Goal: Information Seeking & Learning: Learn about a topic

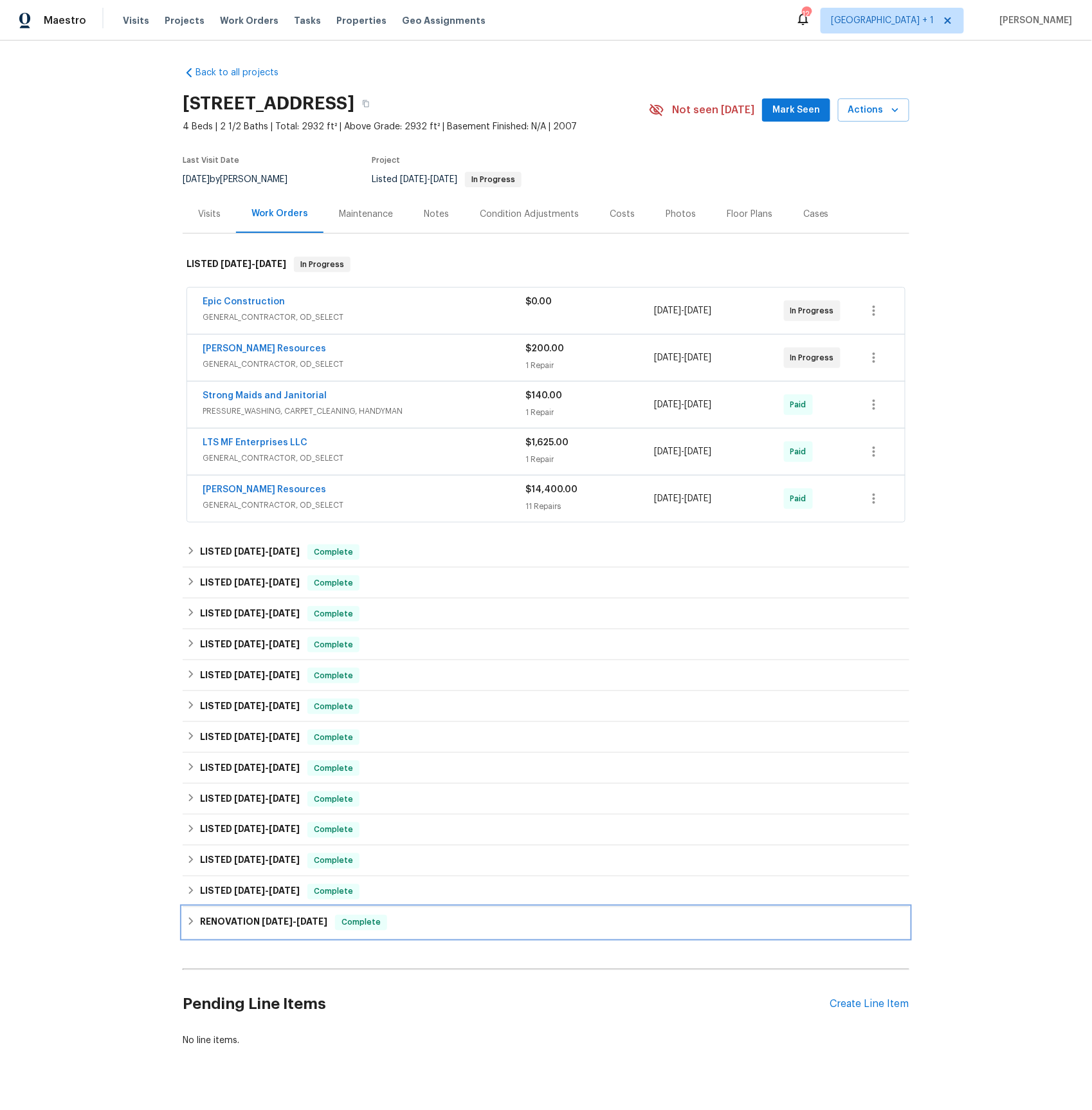
click at [255, 922] on h6 "RENOVATION 10/4/23 - 10/31/23" at bounding box center [264, 923] width 128 height 15
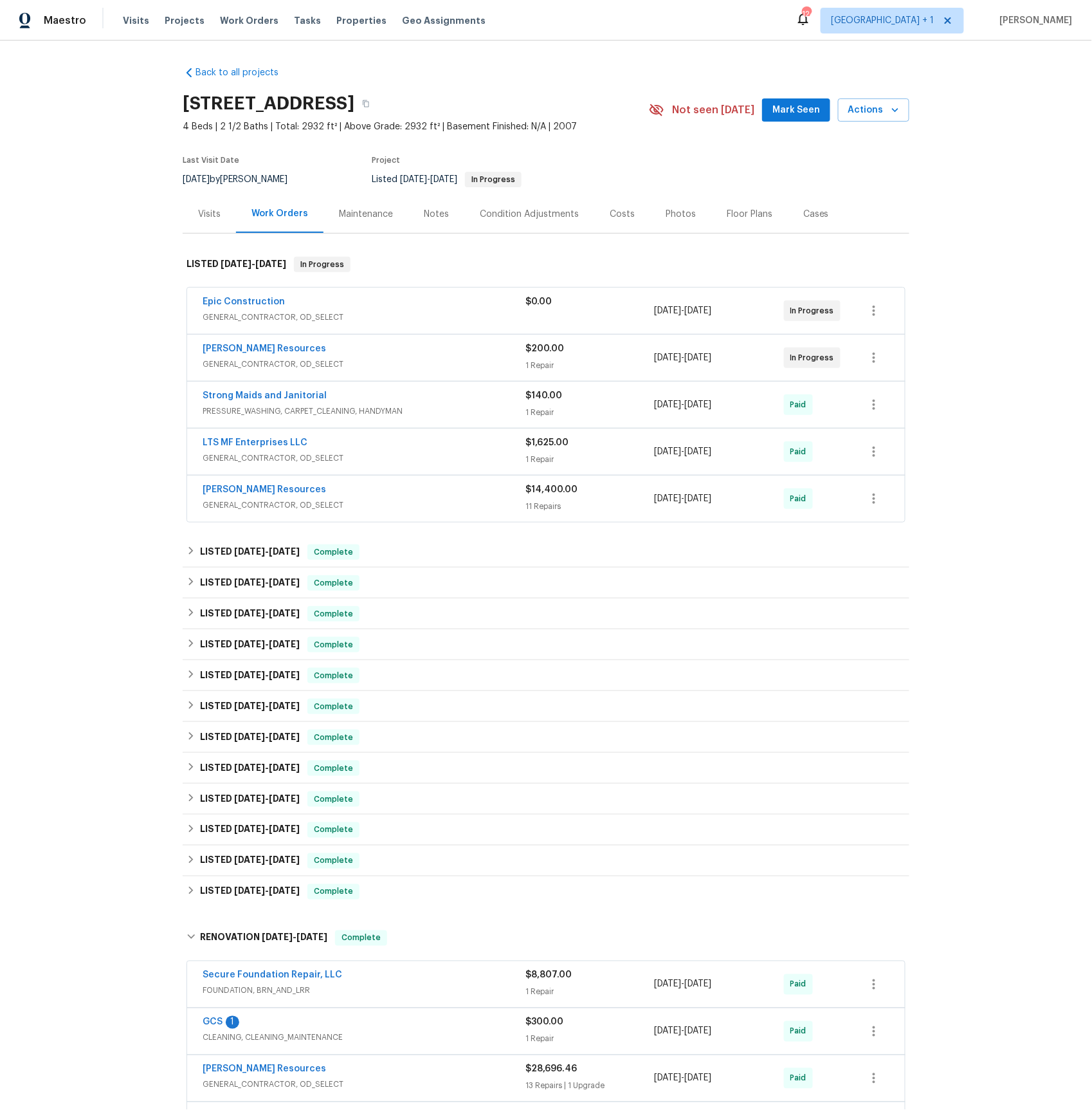
click at [215, 211] on div "Visits" at bounding box center [210, 215] width 23 height 13
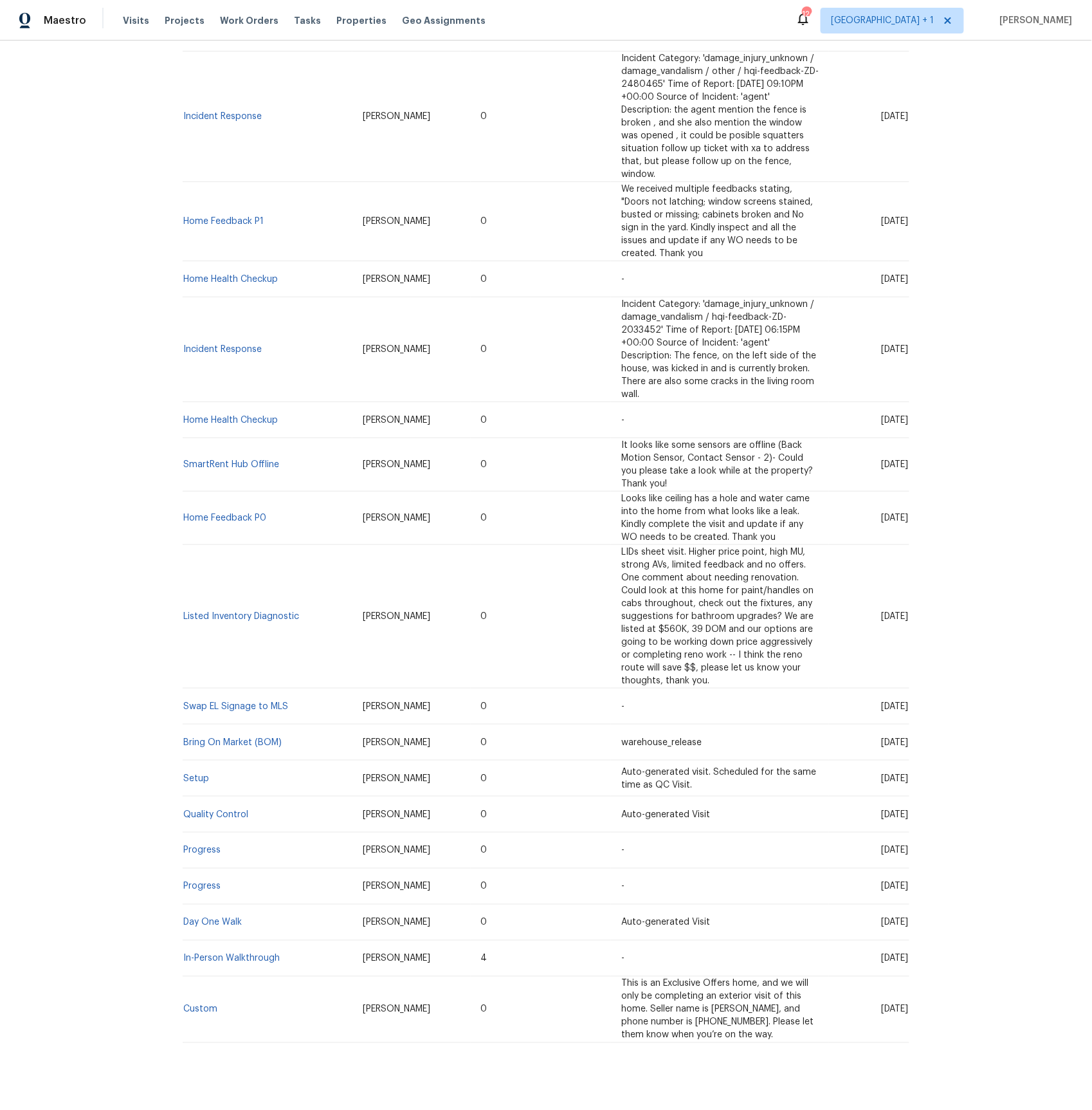
scroll to position [765, 0]
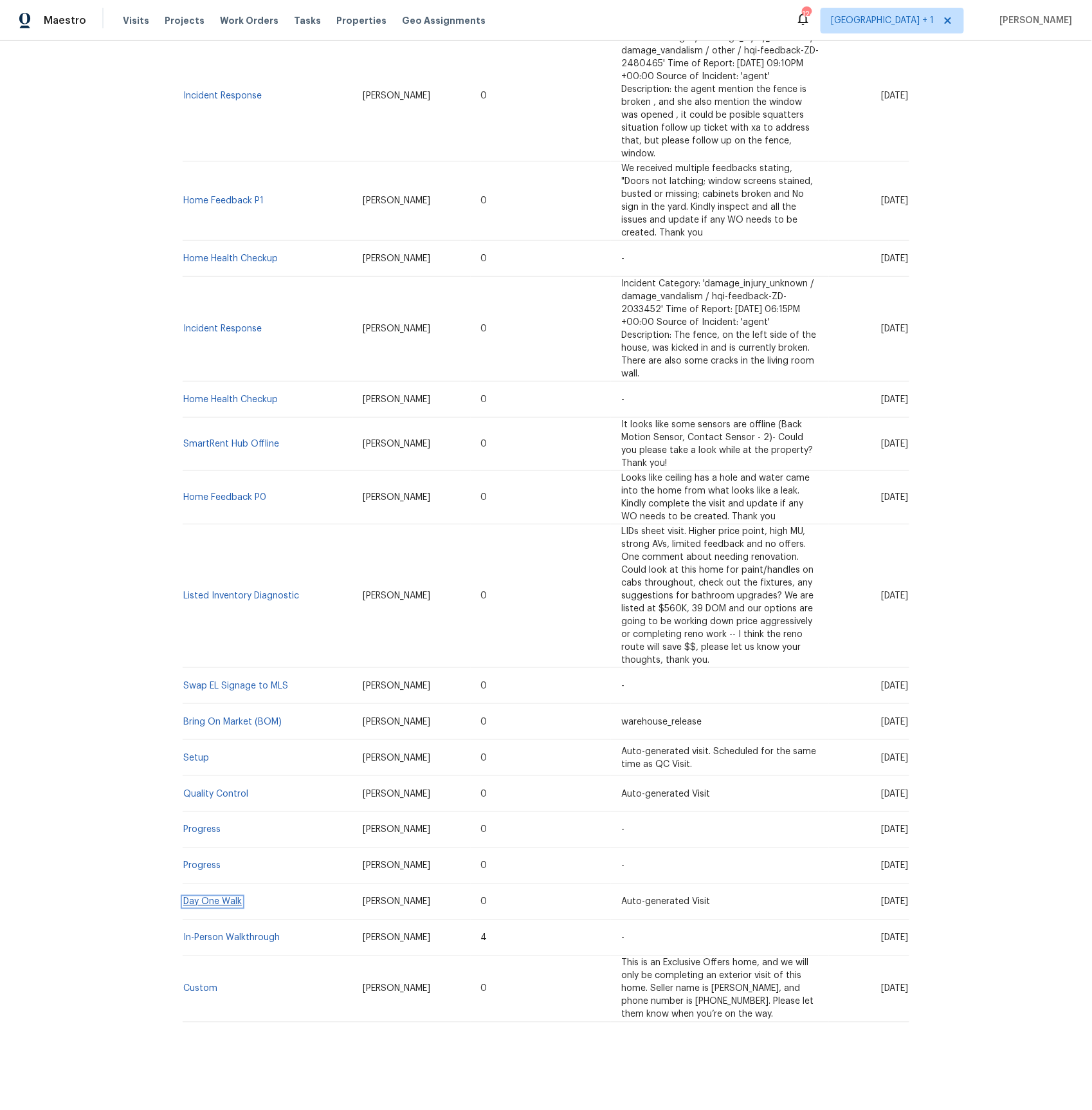
click at [220, 899] on link "Day One Walk" at bounding box center [213, 902] width 59 height 9
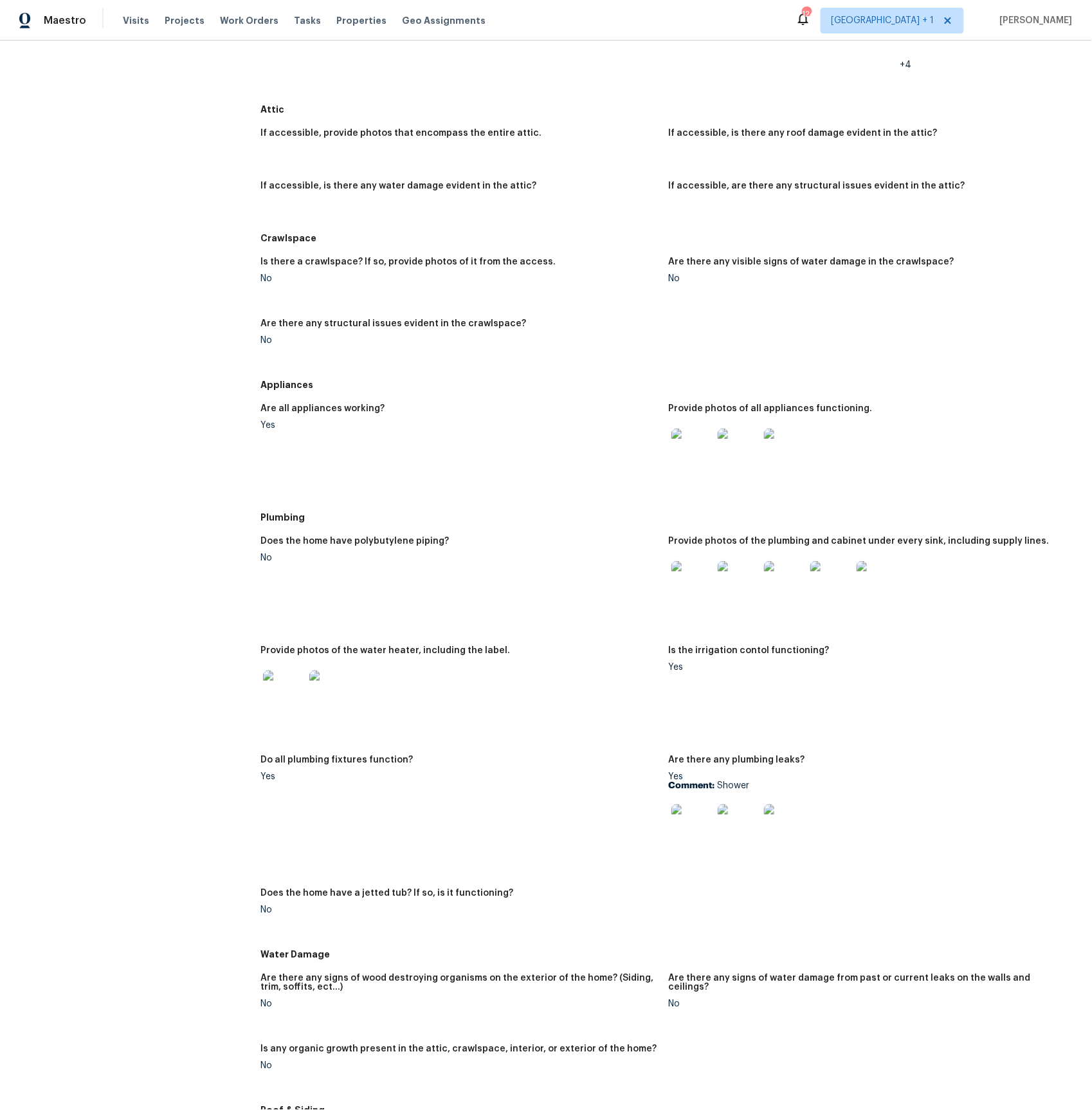
scroll to position [1249, 0]
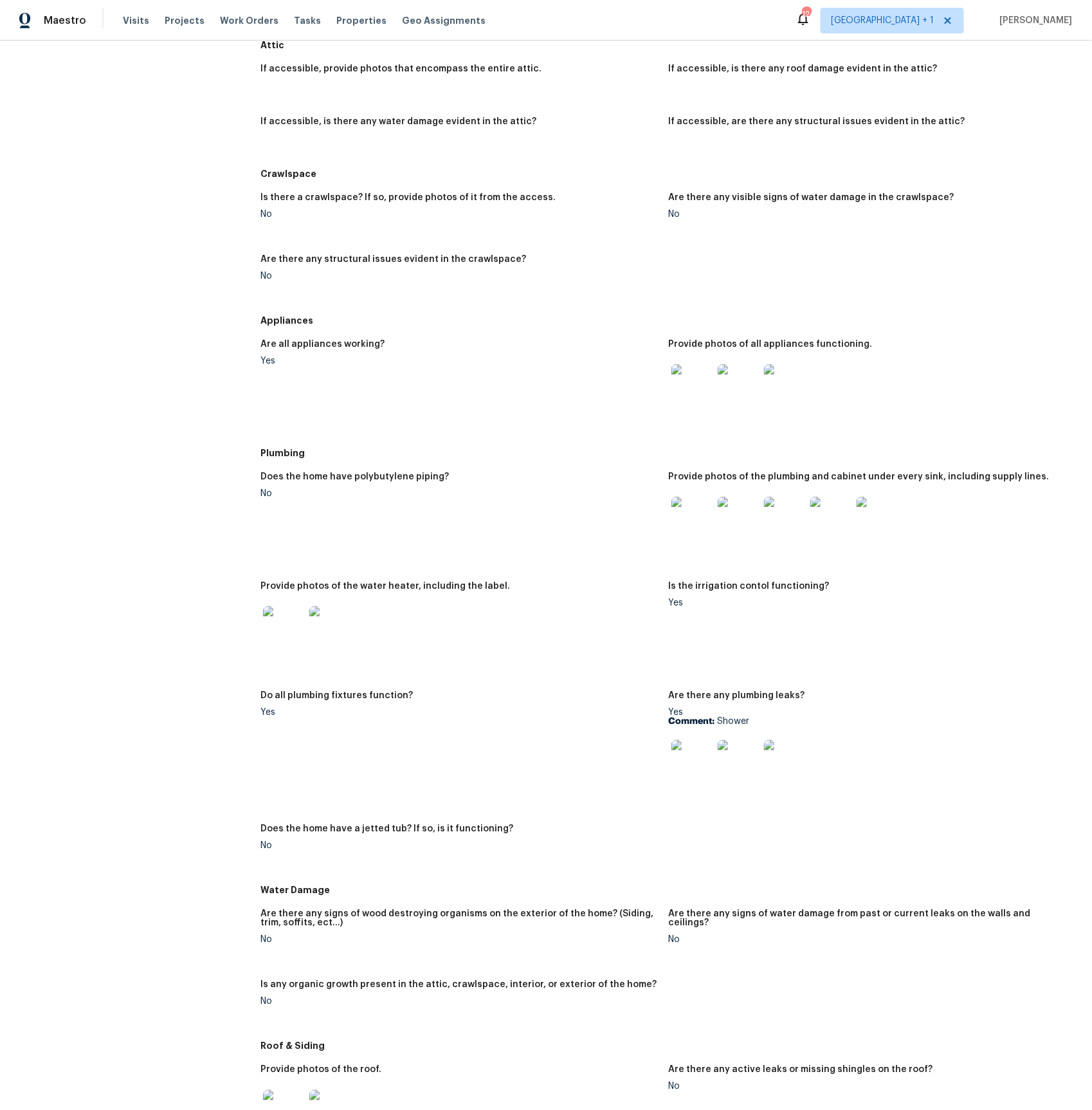
click at [695, 762] on img at bounding box center [692, 761] width 42 height 42
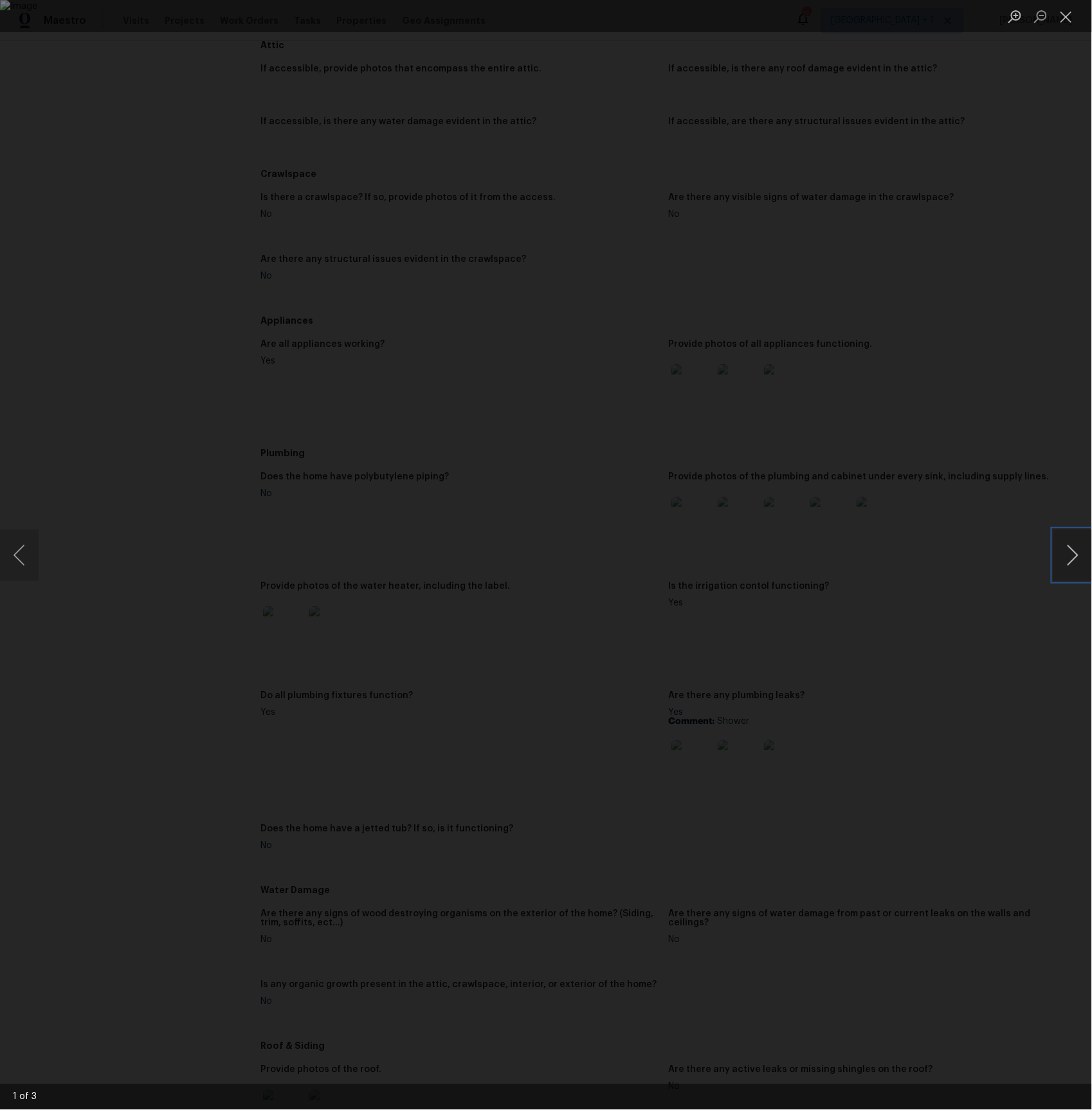
click at [1064, 555] on button "Next image" at bounding box center [1073, 555] width 39 height 51
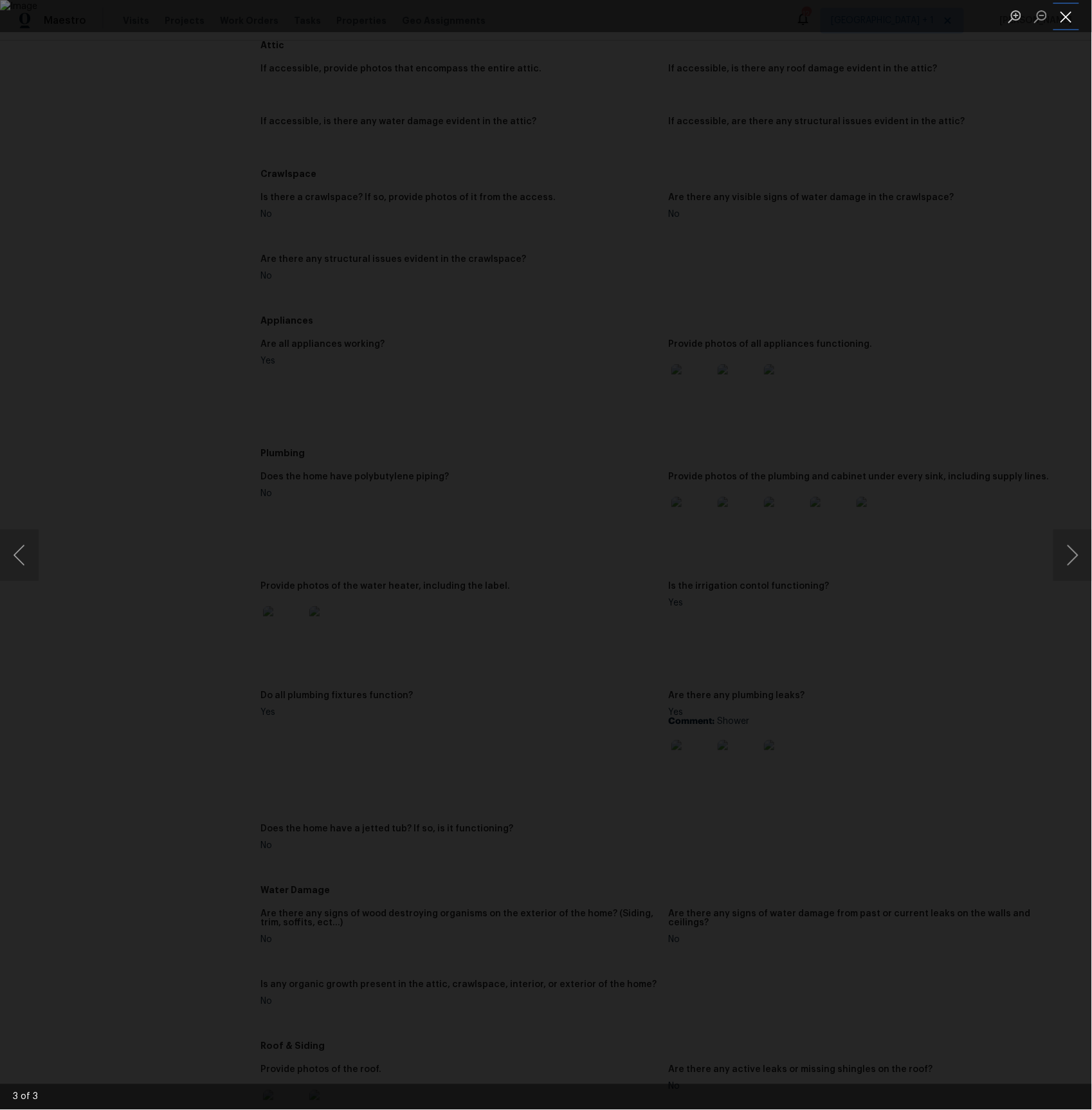
click at [1070, 21] on button "Close lightbox" at bounding box center [1066, 16] width 26 height 23
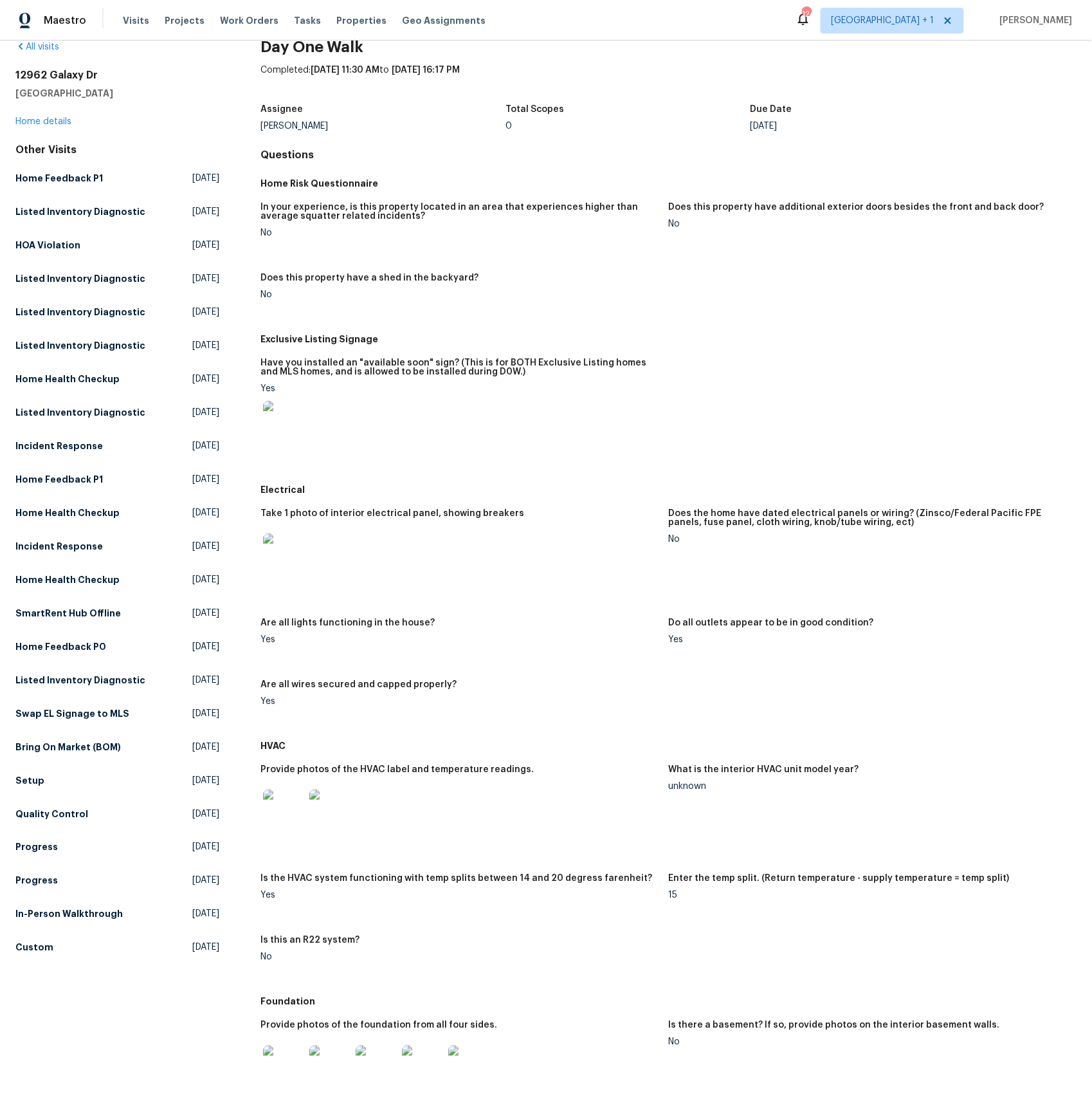
scroll to position [0, 0]
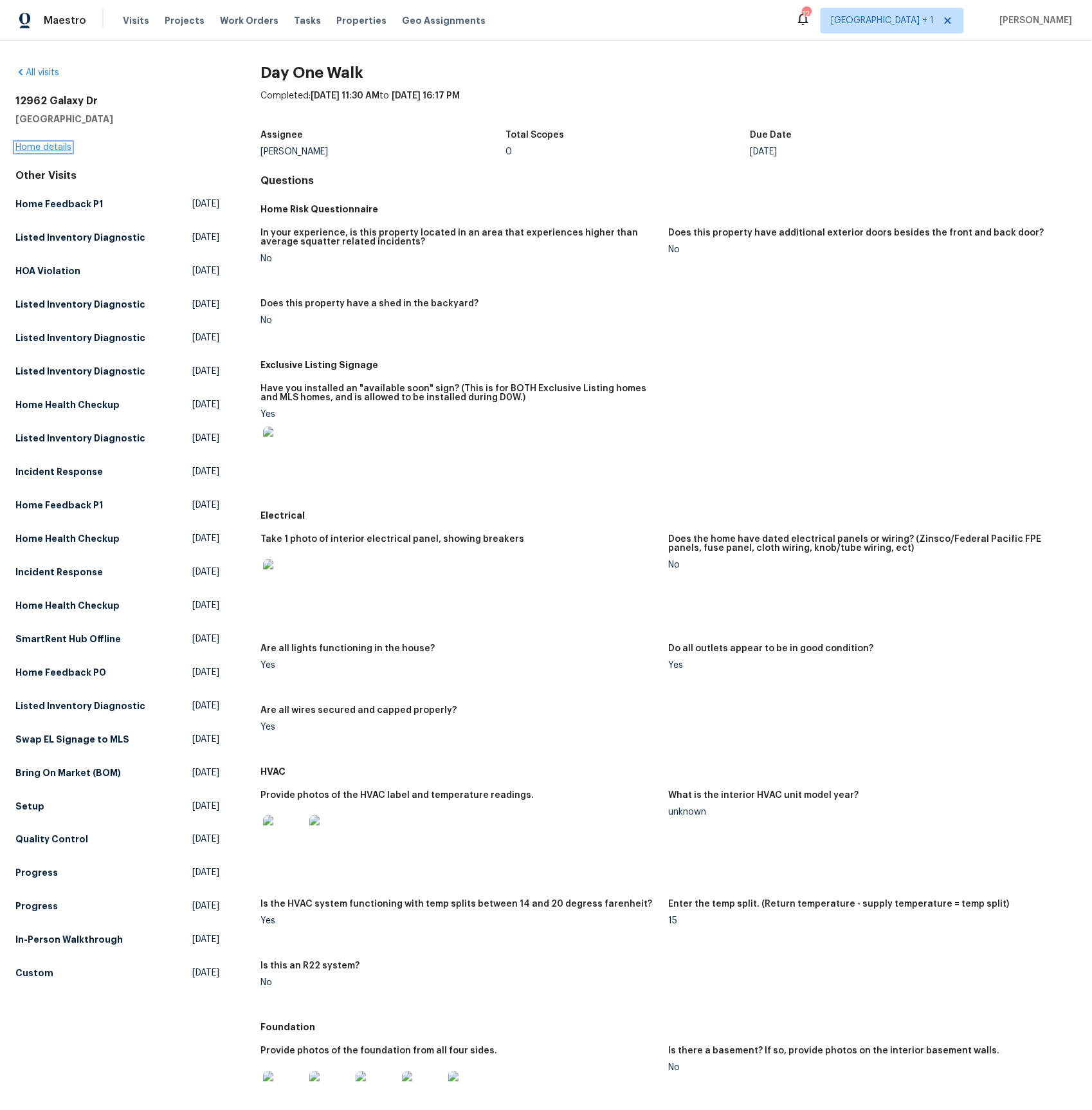
click at [47, 149] on link "Home details" at bounding box center [43, 147] width 56 height 9
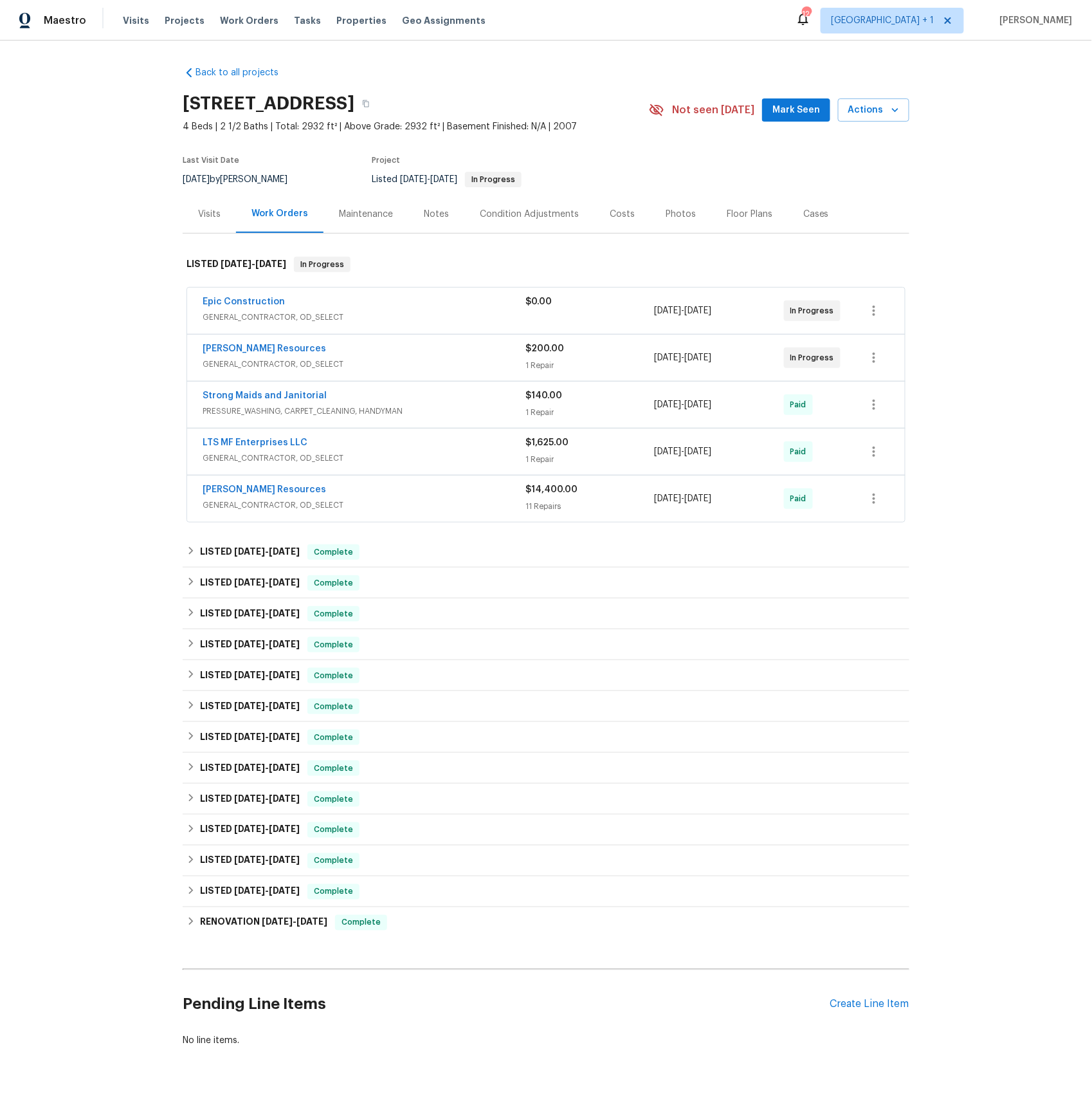
click at [208, 213] on div "Visits" at bounding box center [210, 215] width 23 height 13
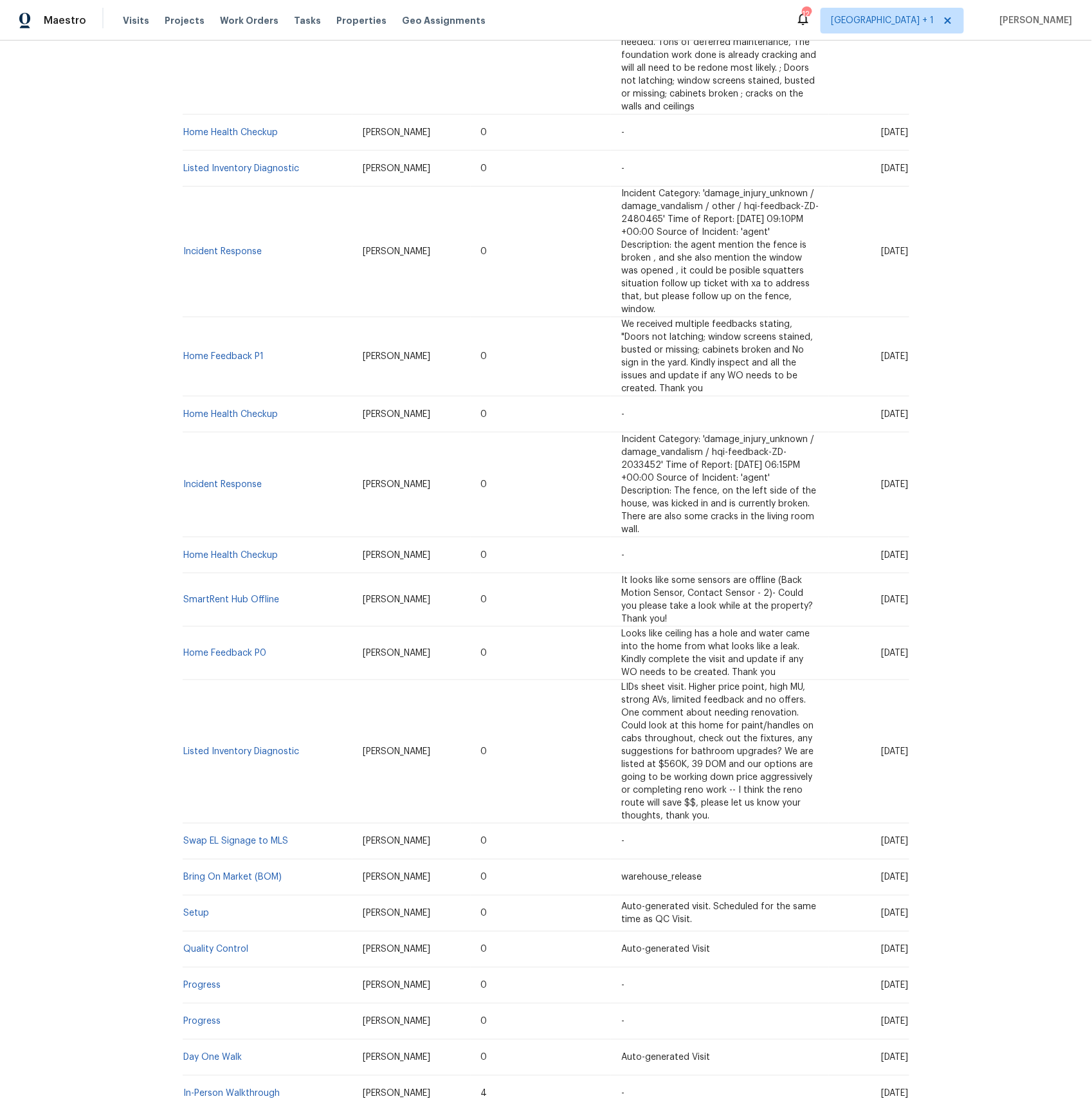
scroll to position [765, 0]
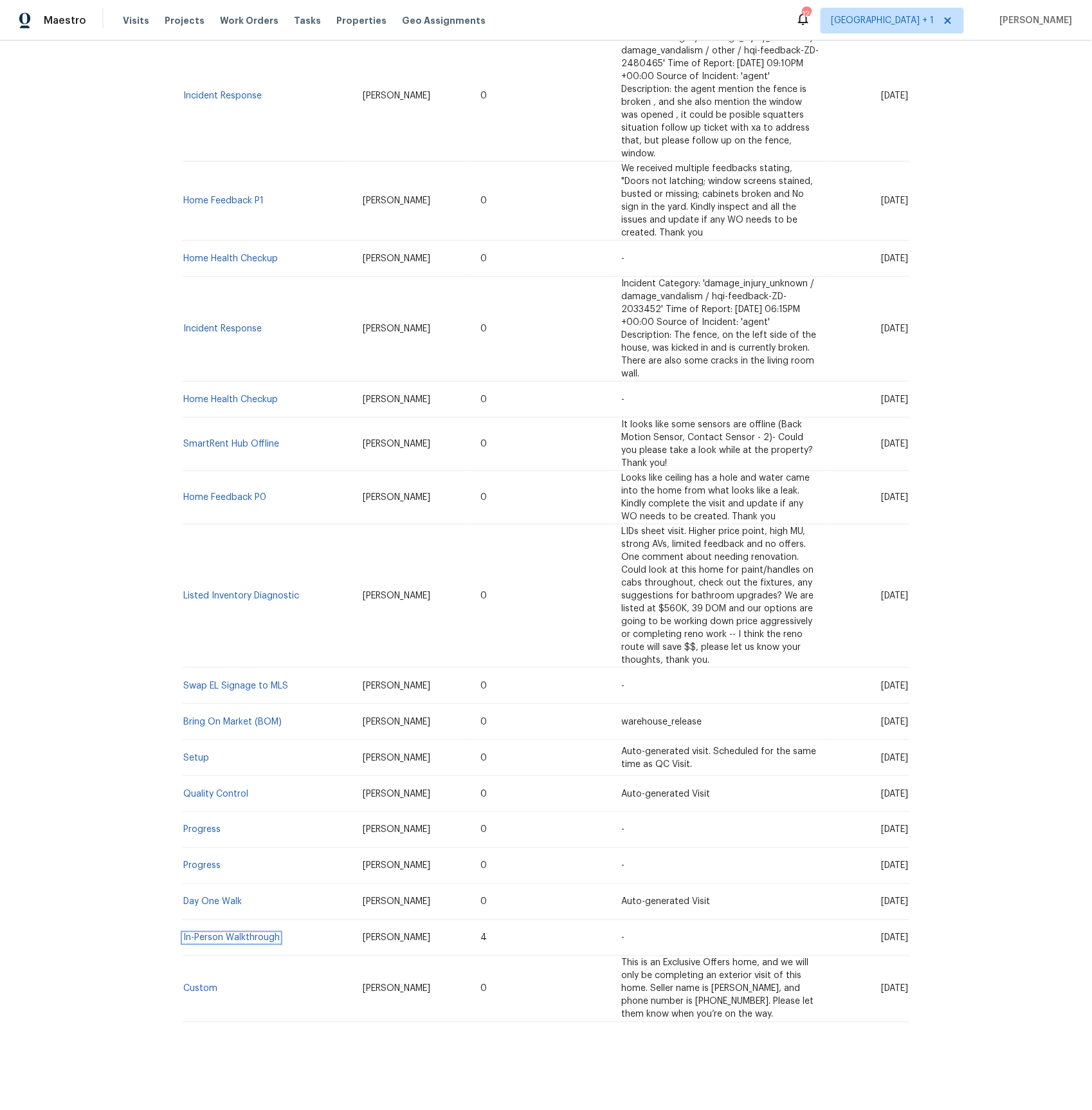
click at [224, 939] on link "In-Person Walkthrough" at bounding box center [232, 938] width 96 height 9
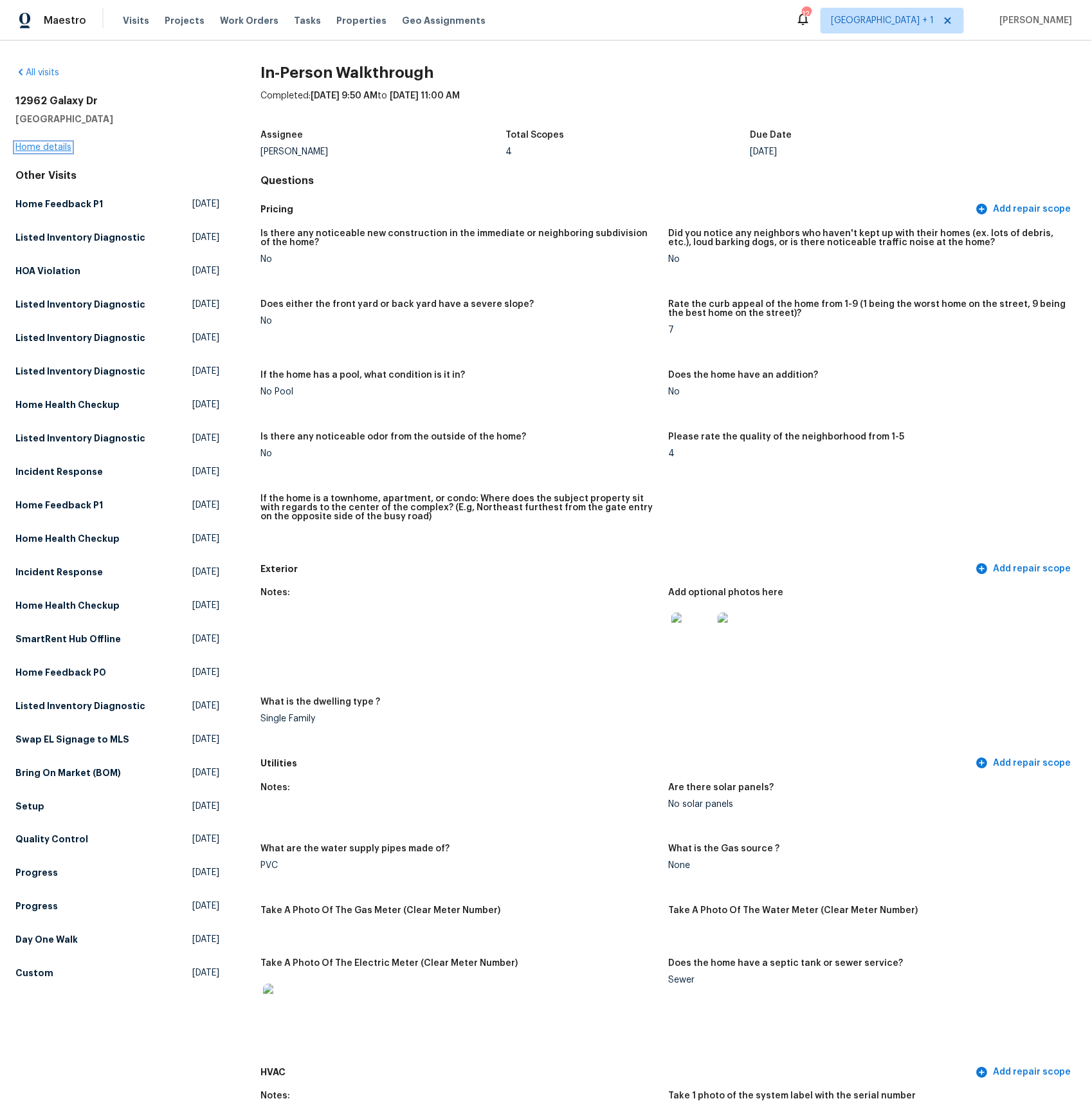
click at [31, 146] on link "Home details" at bounding box center [43, 147] width 56 height 9
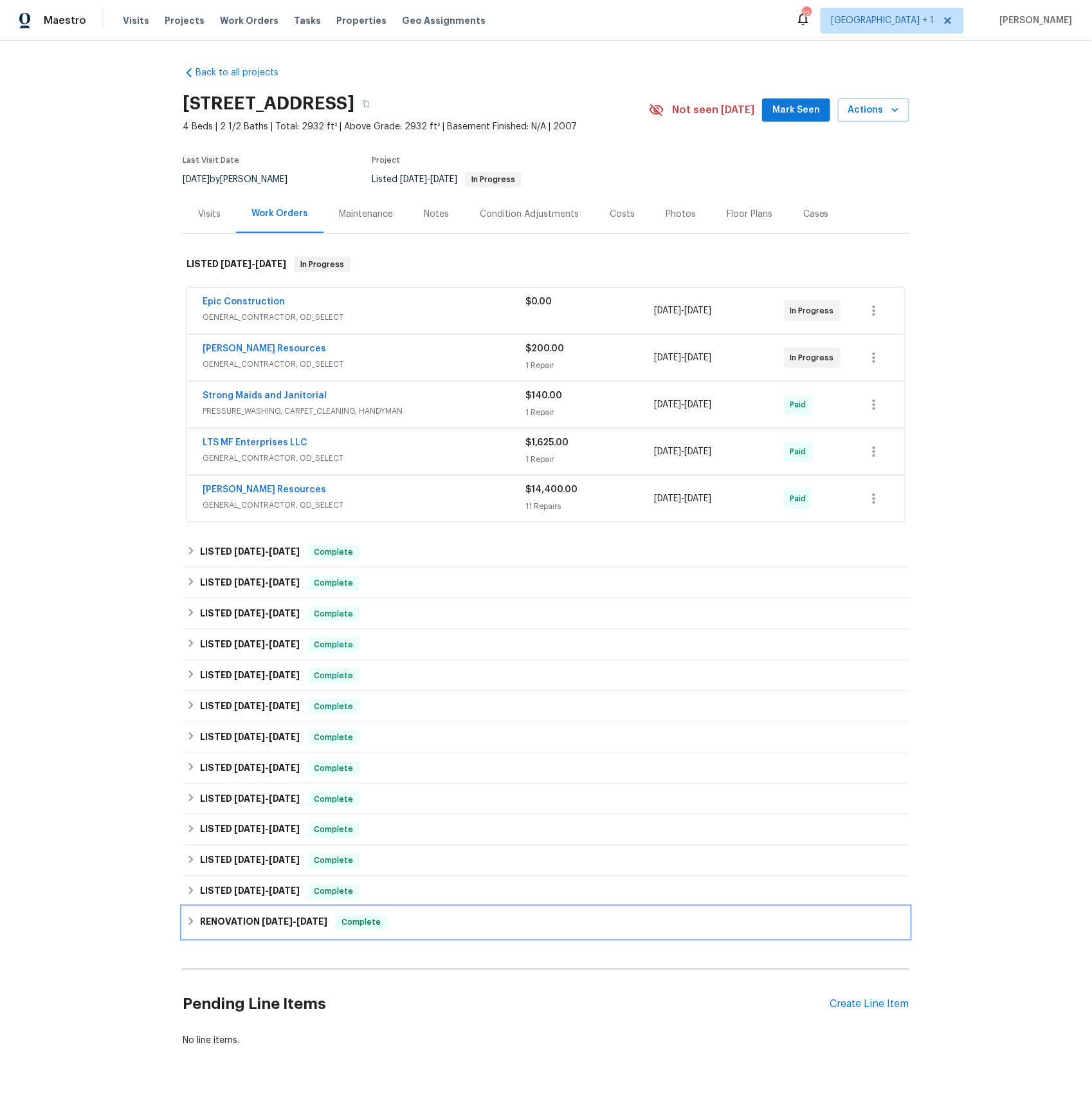
click at [238, 925] on h6 "RENOVATION 10/4/23 - 10/31/23" at bounding box center [264, 923] width 128 height 15
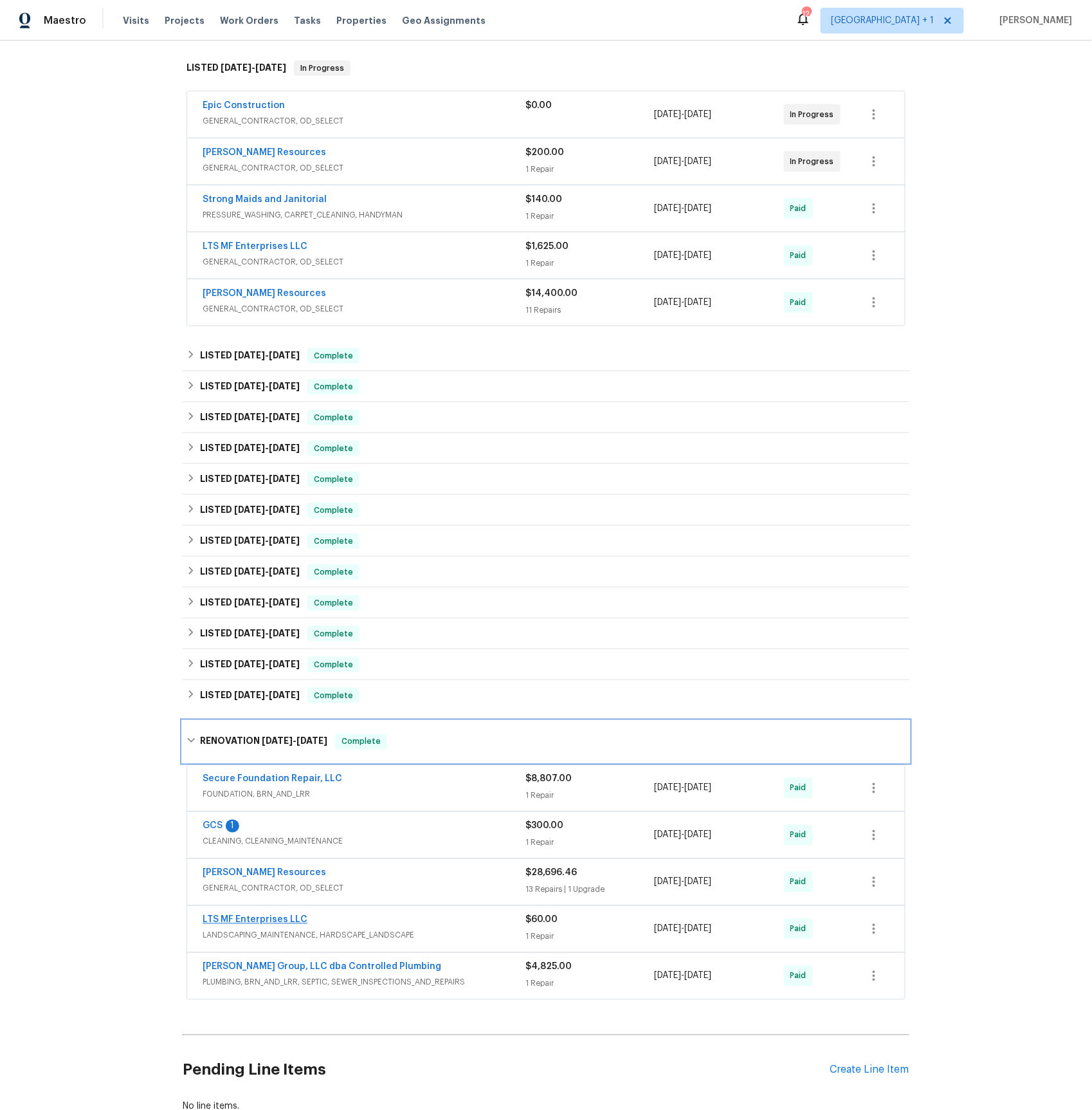
scroll to position [291, 0]
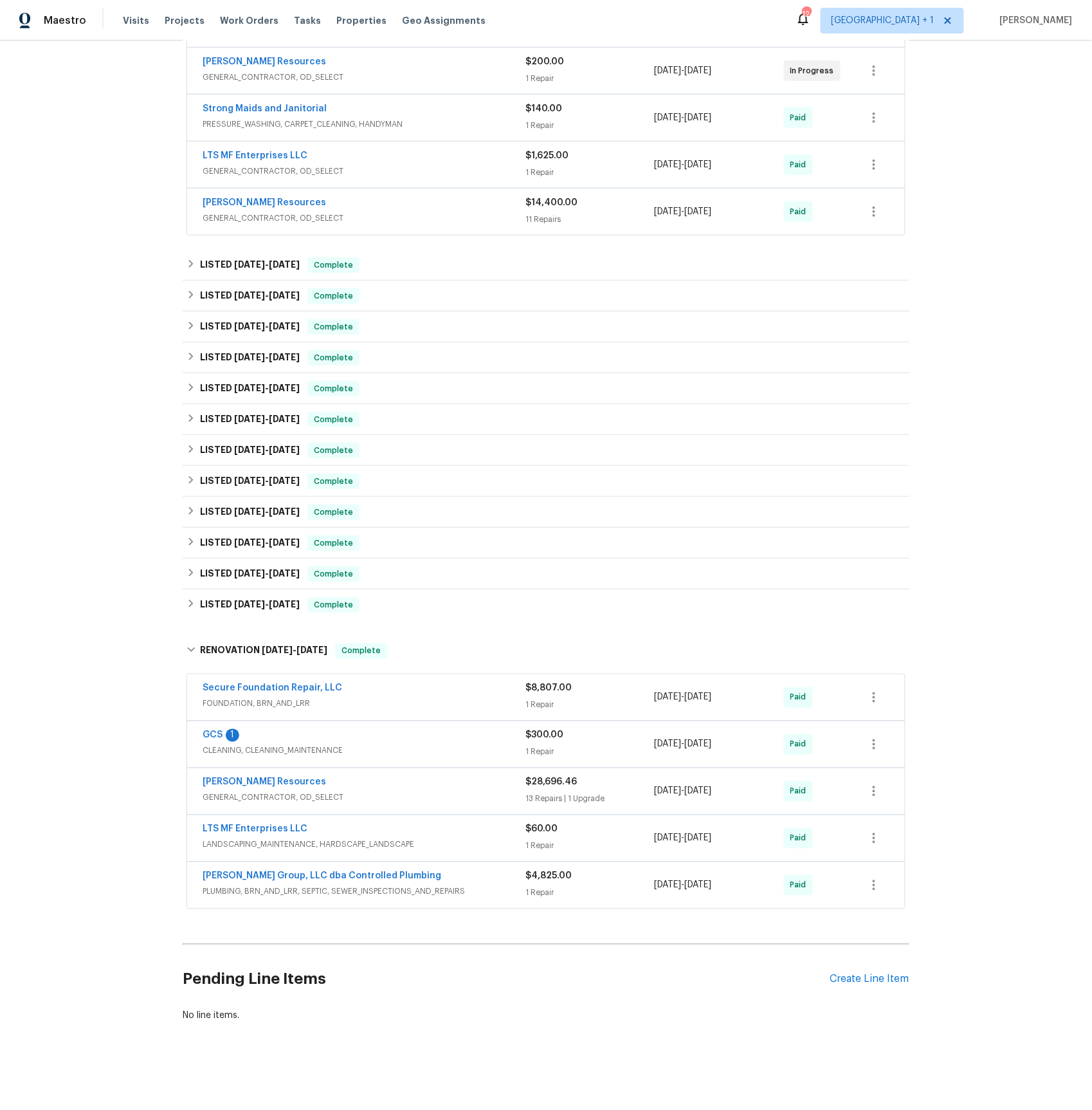
click at [252, 796] on span "GENERAL_CONTRACTOR, OD_SELECT" at bounding box center [364, 798] width 323 height 13
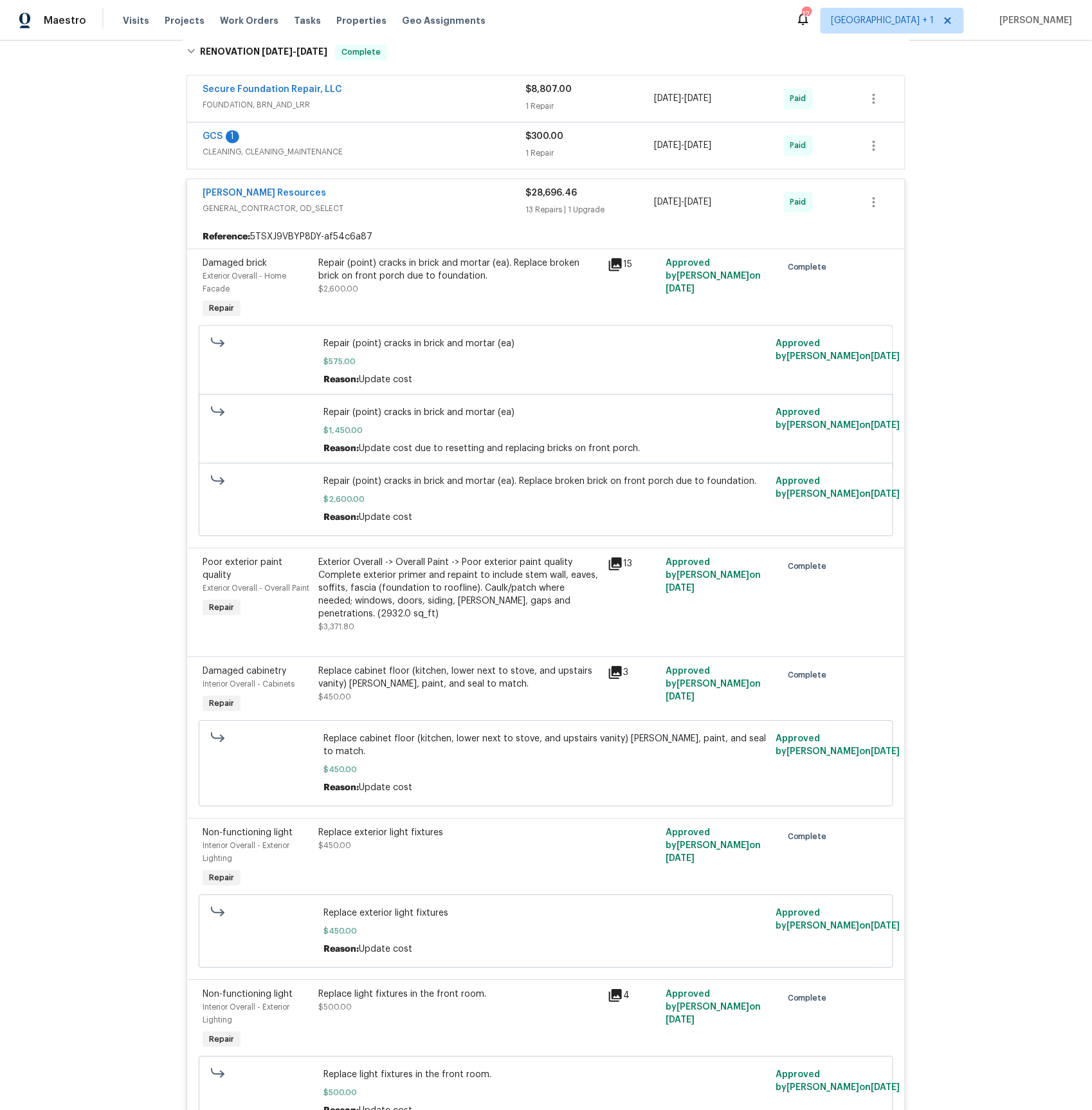
scroll to position [899, 0]
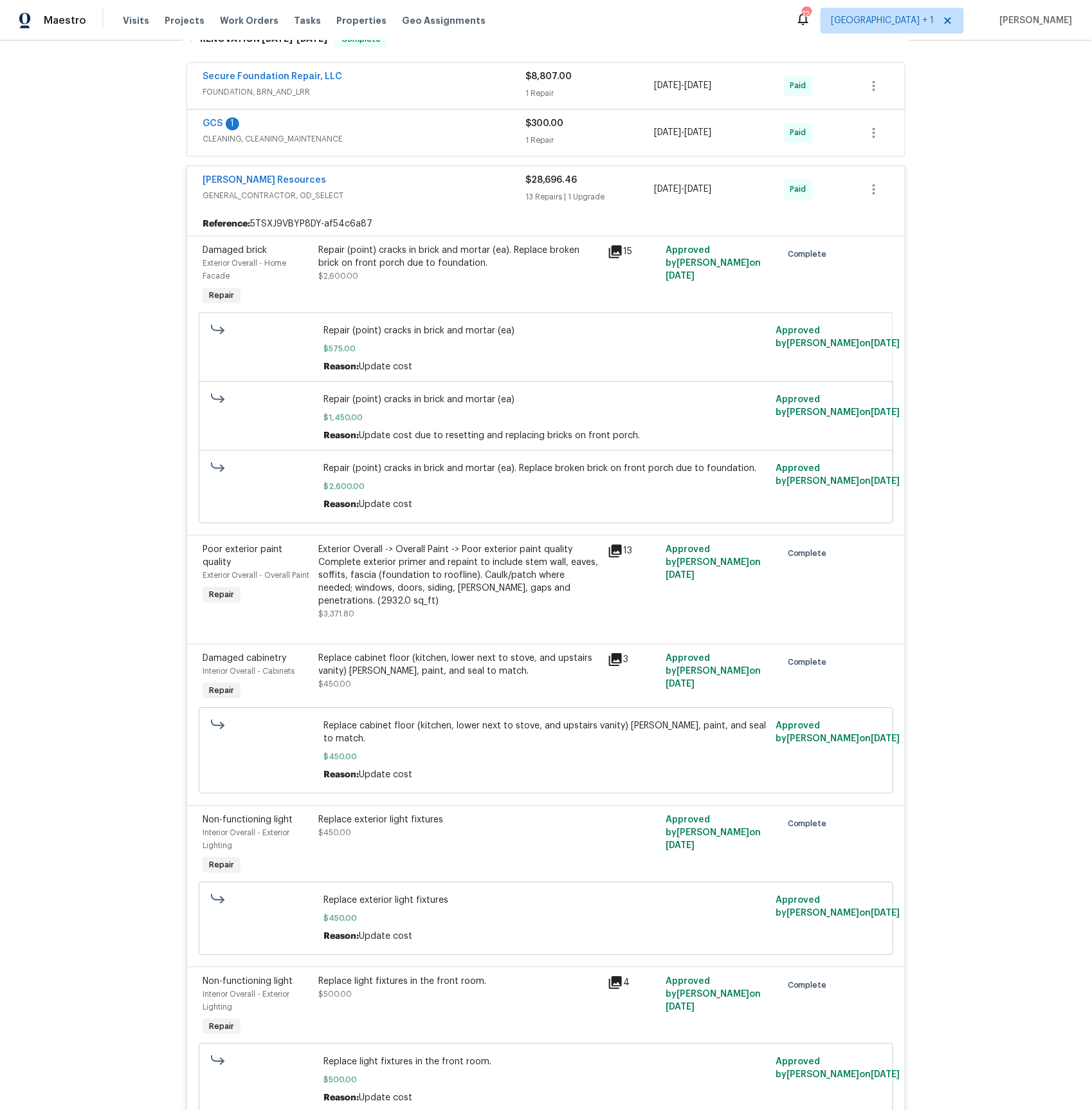
click at [618, 664] on icon at bounding box center [615, 660] width 13 height 13
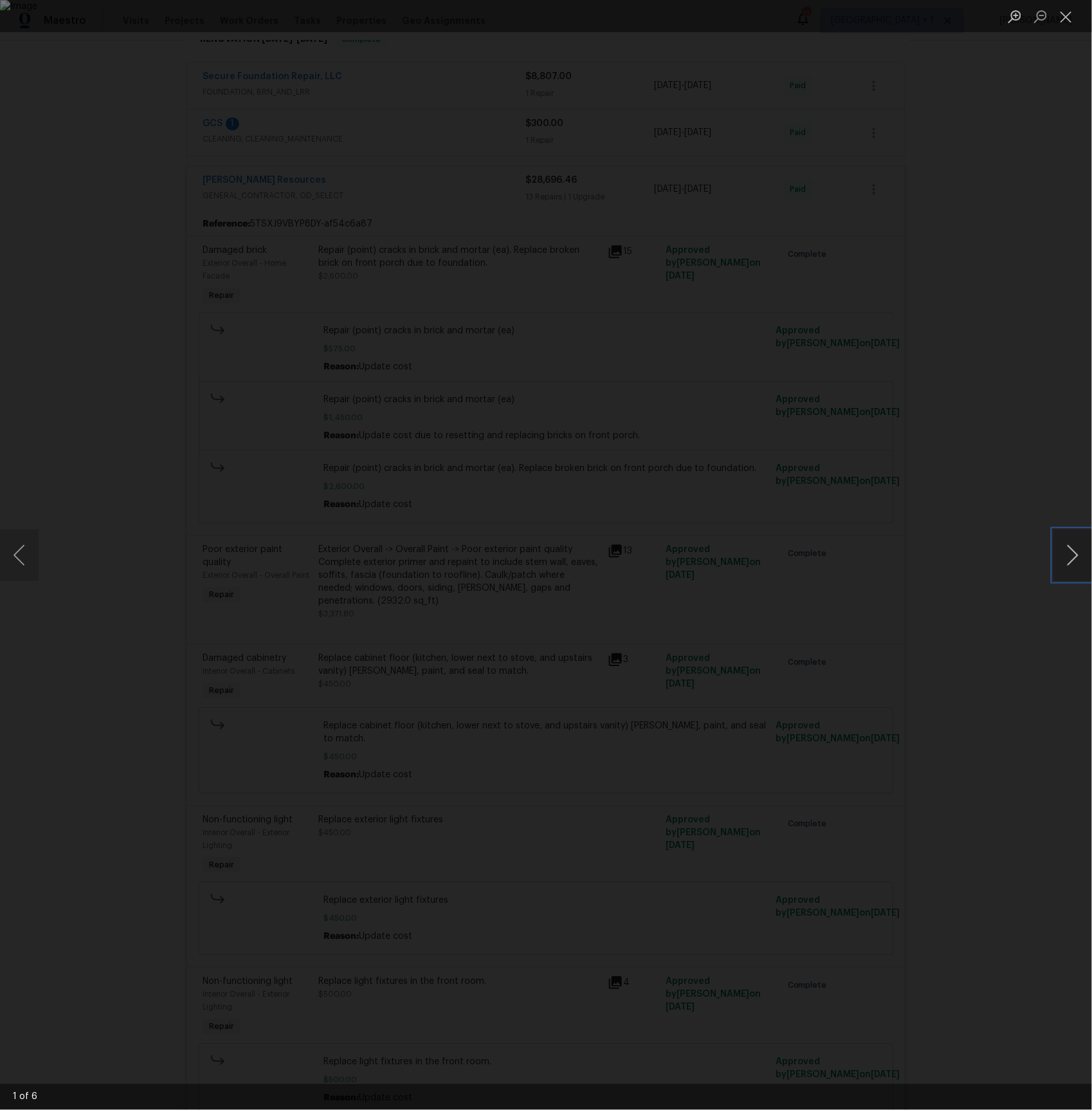
click at [1073, 555] on button "Next image" at bounding box center [1073, 555] width 39 height 51
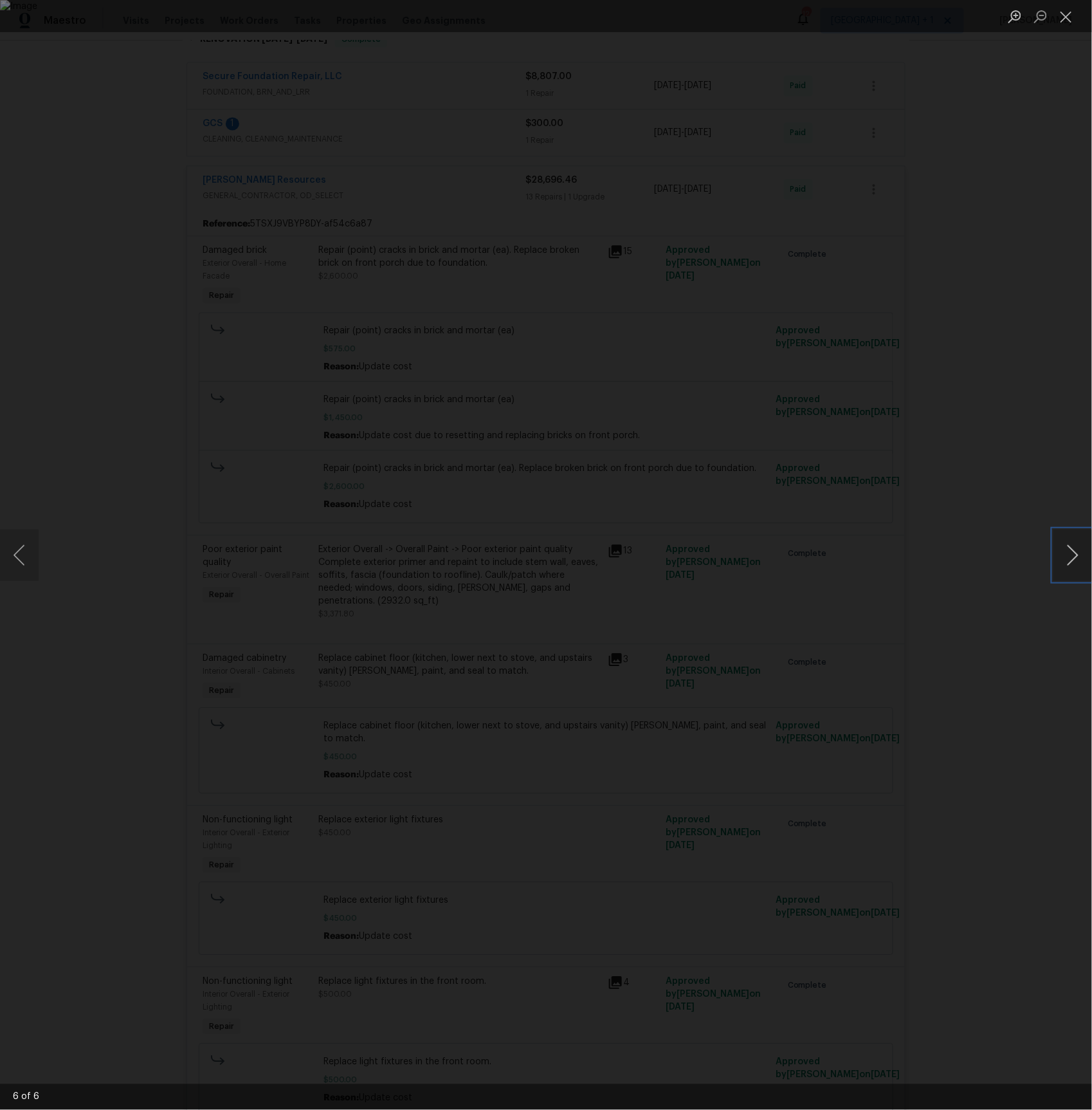
click at [1073, 555] on button "Next image" at bounding box center [1073, 555] width 39 height 51
drag, startPoint x: 985, startPoint y: 440, endPoint x: 962, endPoint y: 466, distance: 34.7
click at [985, 440] on div "Lightbox" at bounding box center [546, 555] width 1092 height 1110
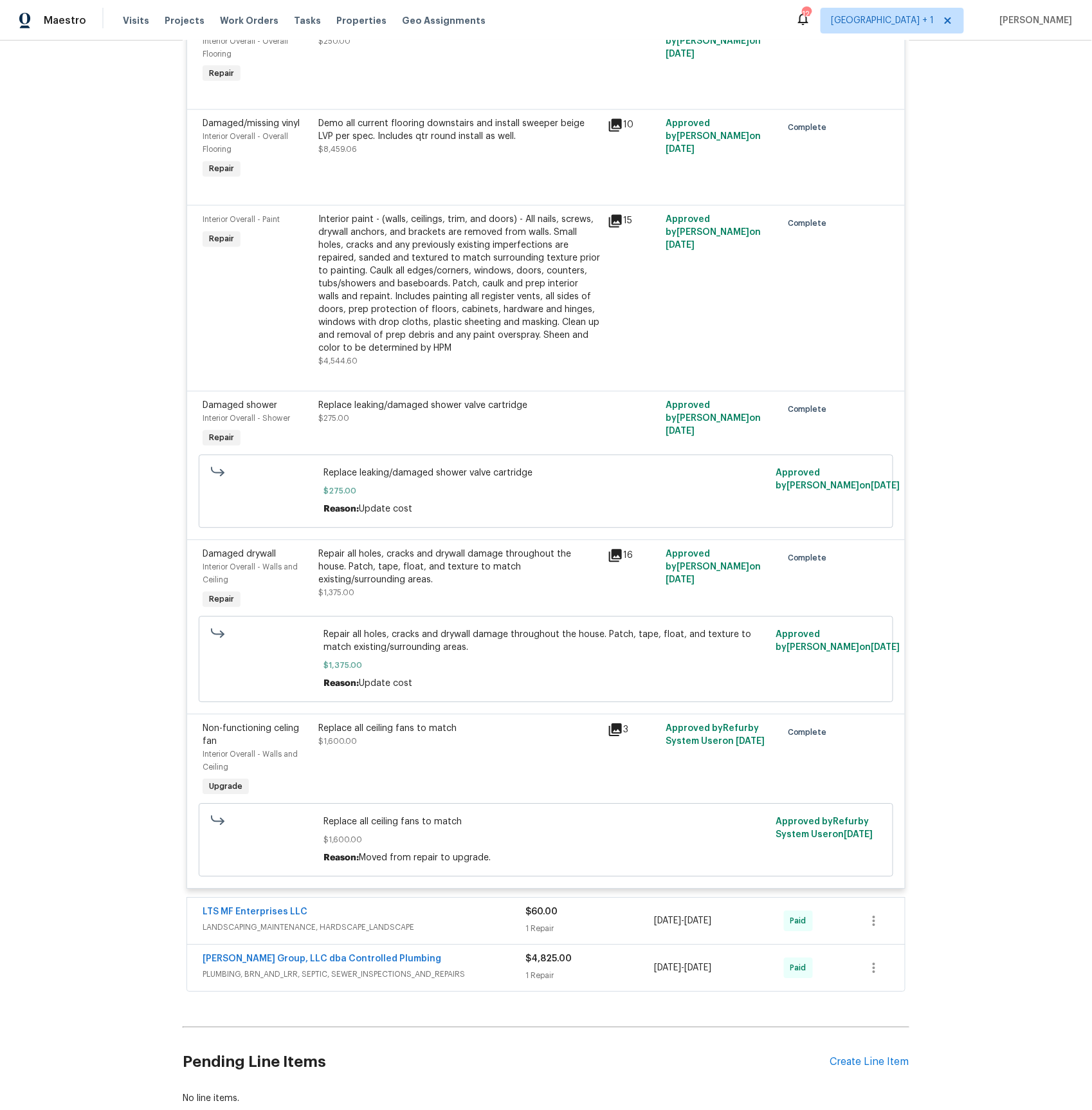
scroll to position [2438, 0]
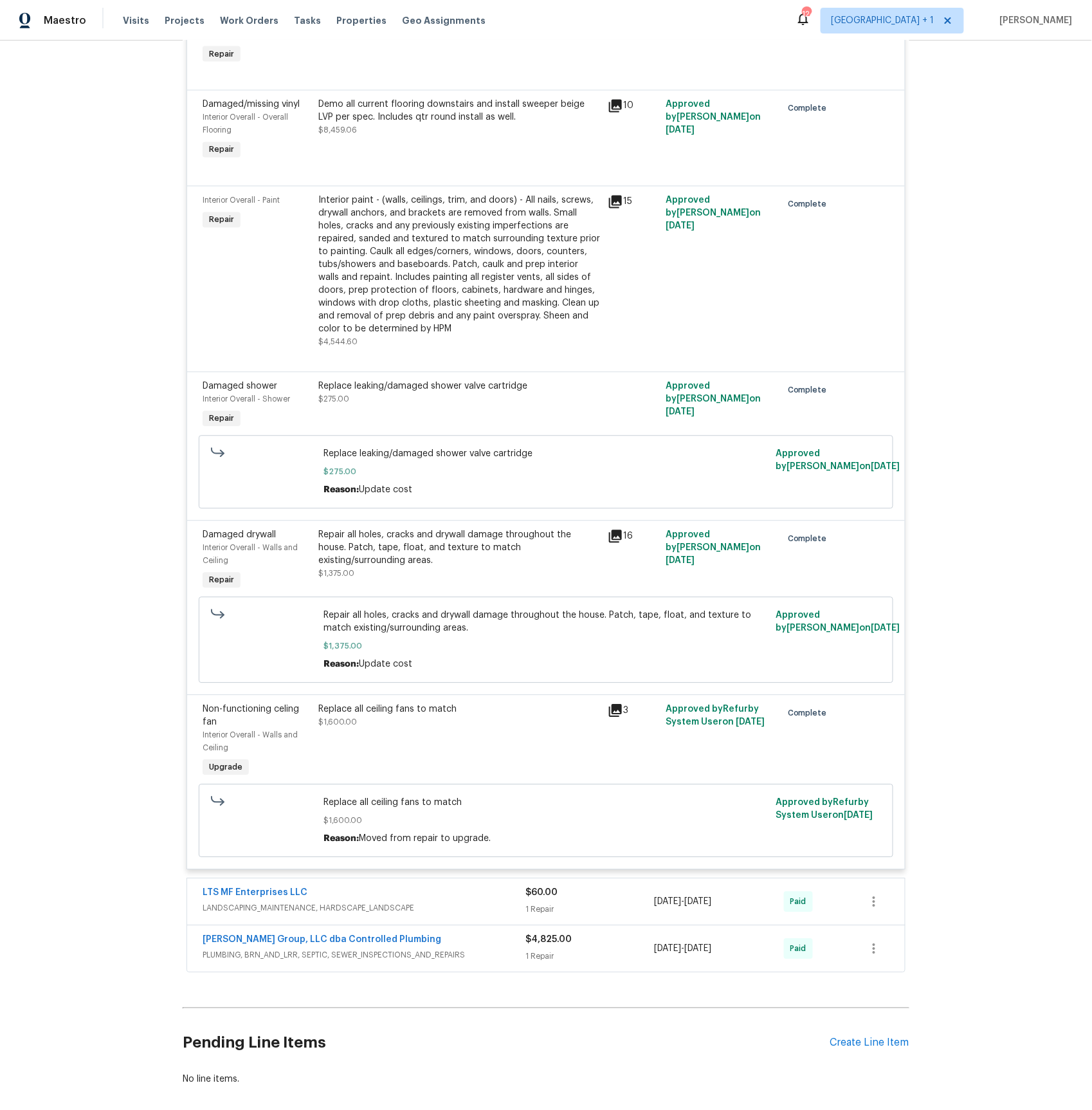
click at [287, 962] on span "PLUMBING, BRN_AND_LRR, SEPTIC, SEWER_INSPECTIONS_AND_REPAIRS" at bounding box center [364, 956] width 323 height 13
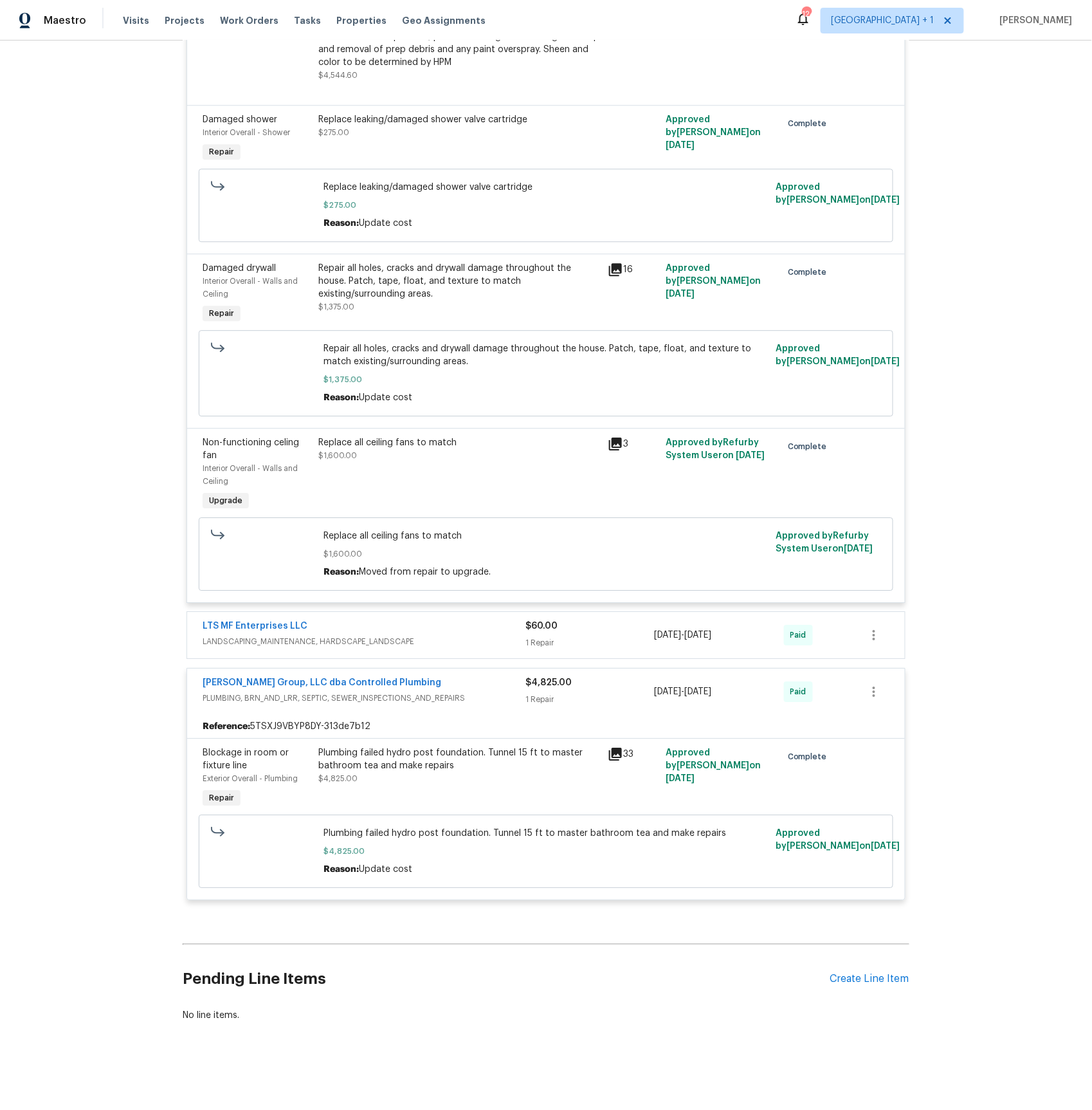
scroll to position [2726, 0]
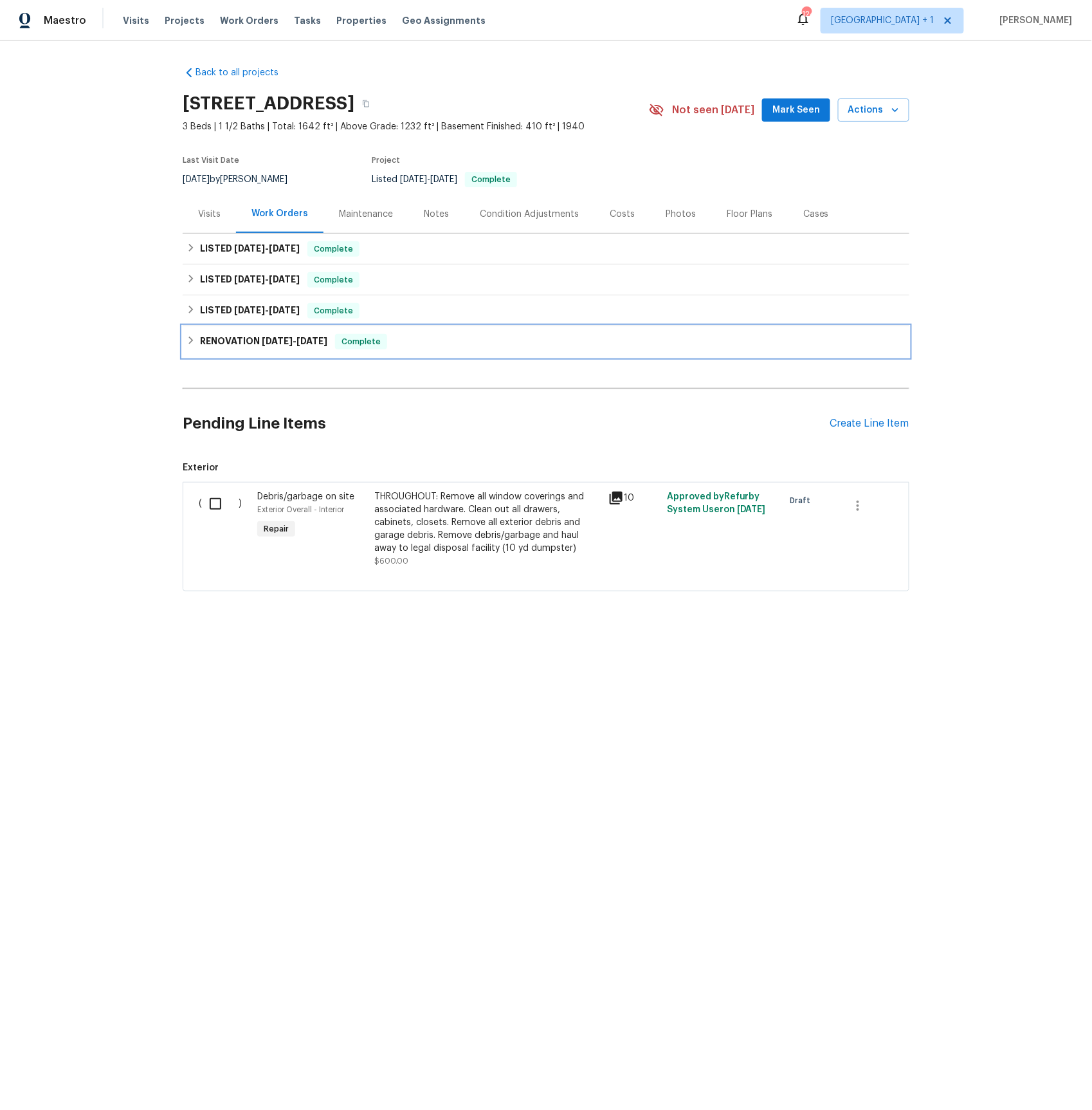
click at [247, 338] on h6 "RENOVATION [DATE] - [DATE]" at bounding box center [264, 341] width 128 height 15
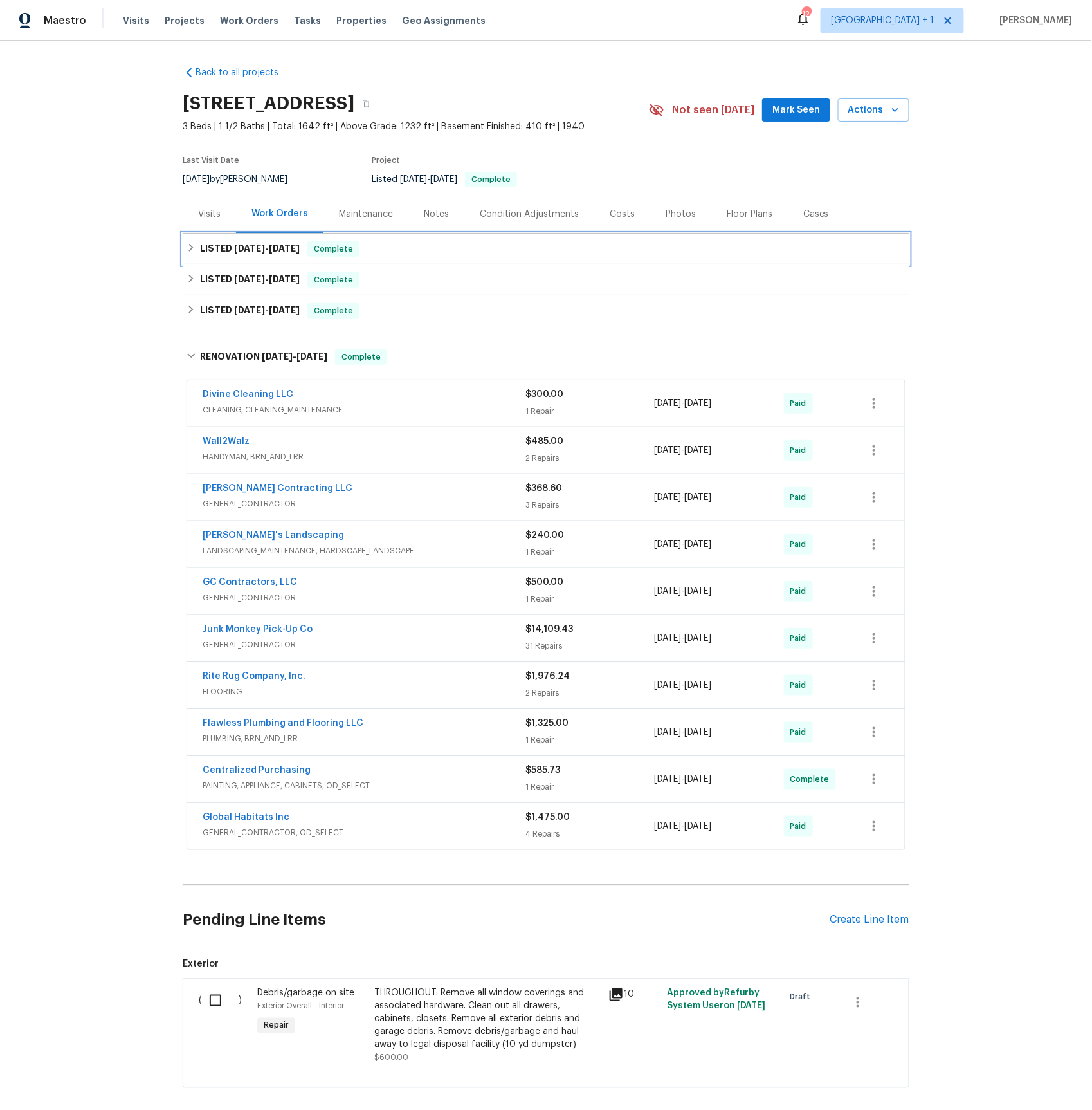
click at [273, 245] on span "[DATE]" at bounding box center [284, 249] width 31 height 9
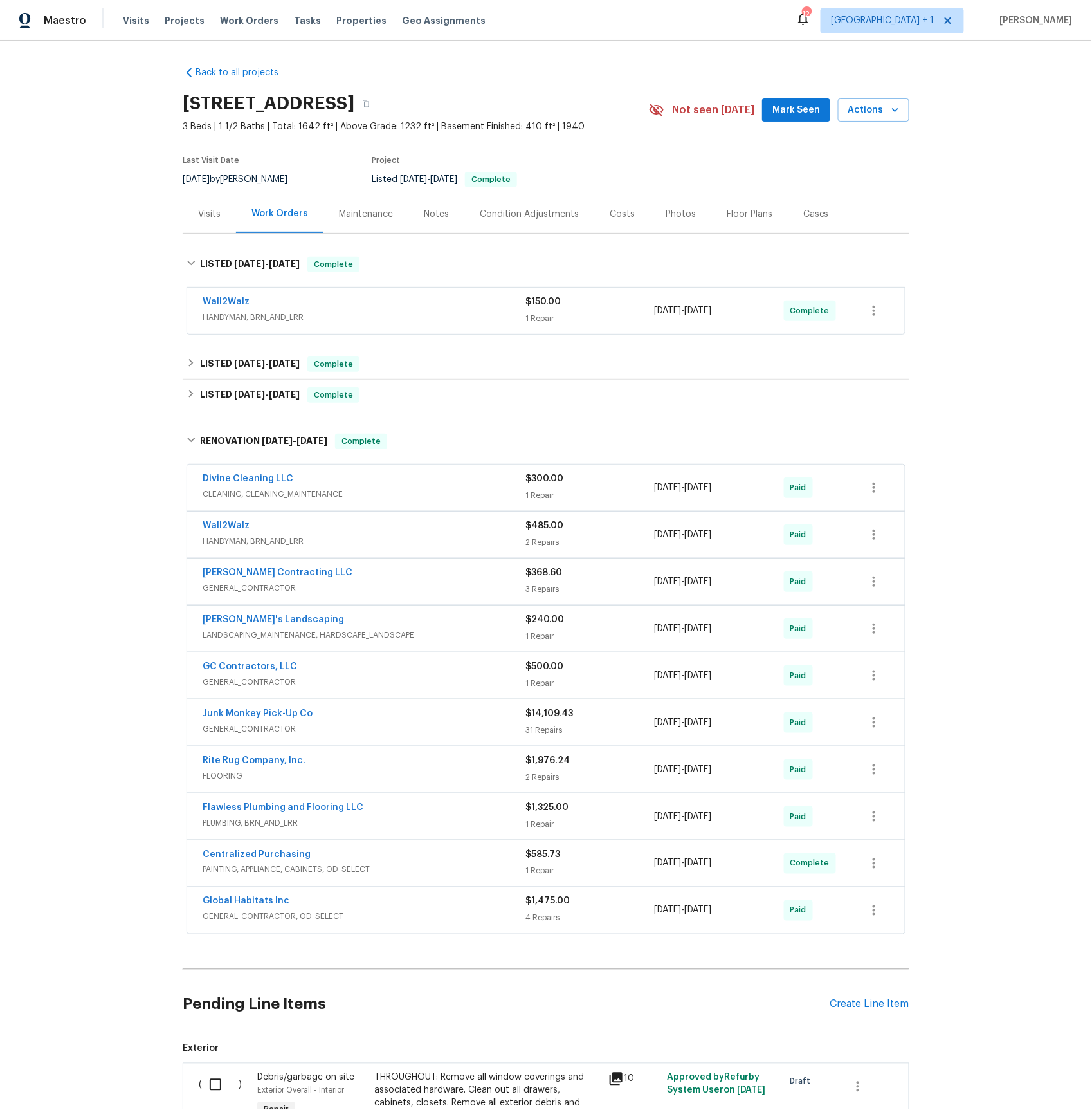
click at [252, 319] on span "HANDYMAN, BRN_AND_LRR" at bounding box center [364, 318] width 323 height 13
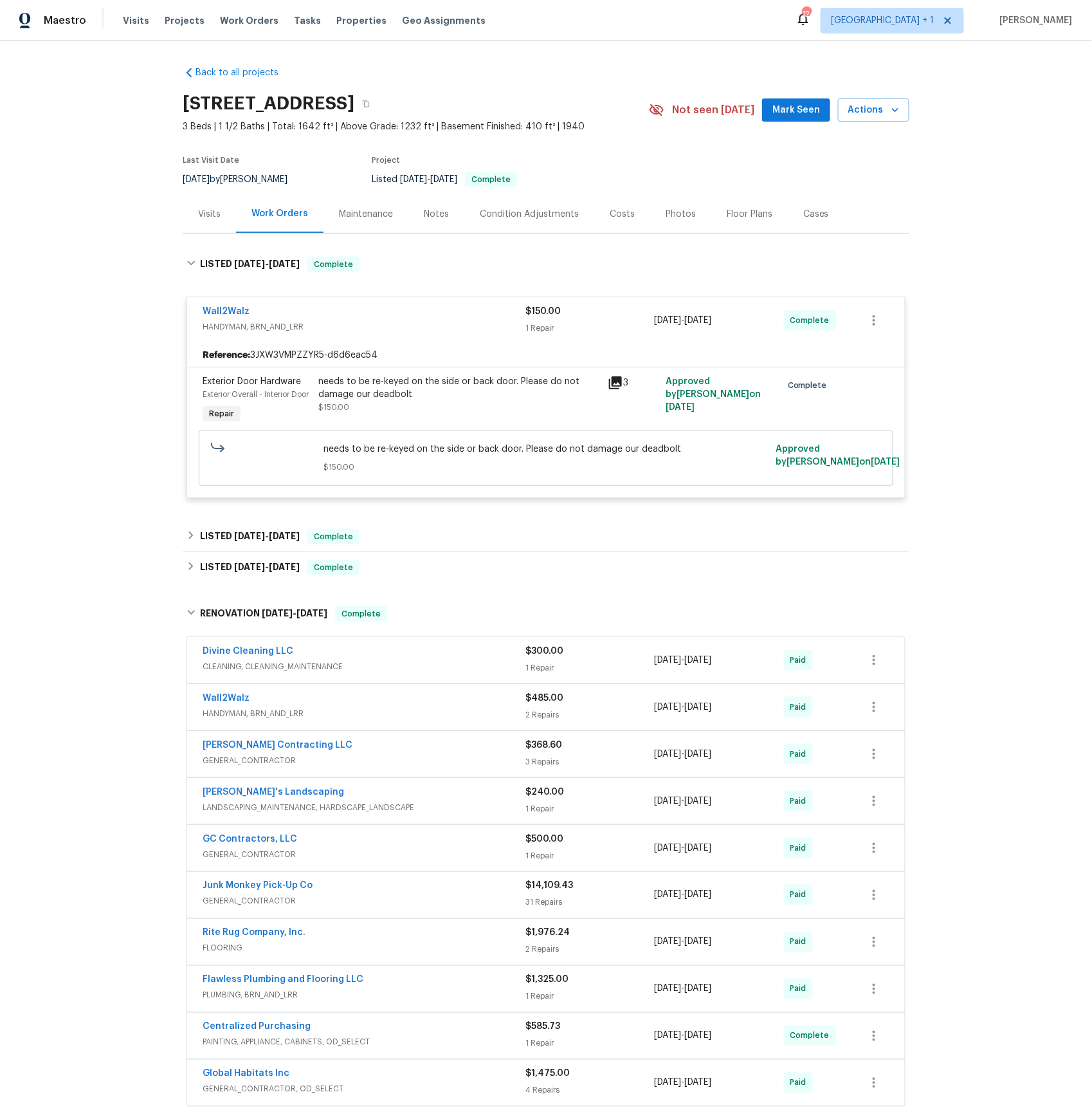
click at [217, 220] on div "Visits" at bounding box center [209, 214] width 53 height 38
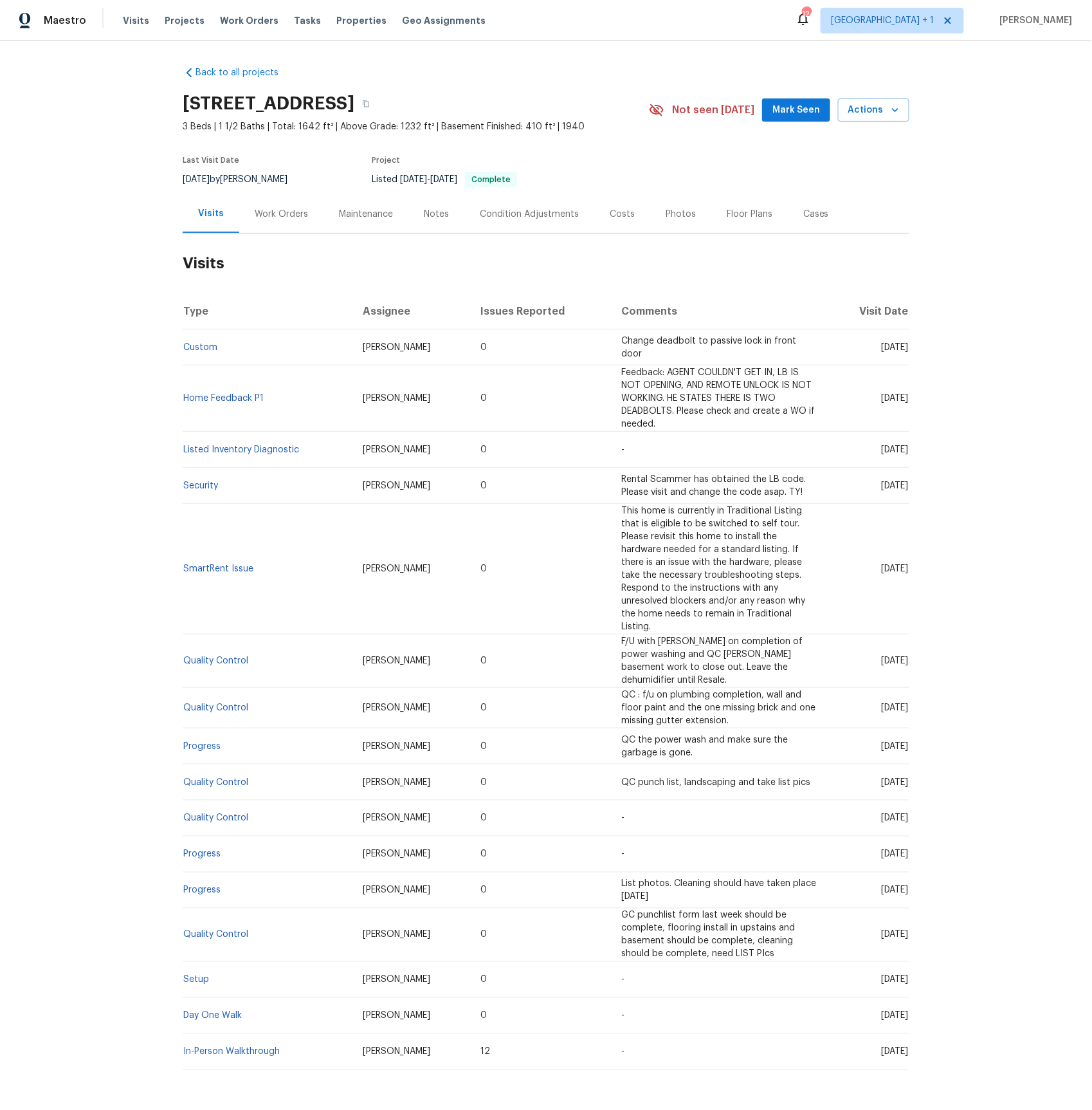
scroll to position [23, 0]
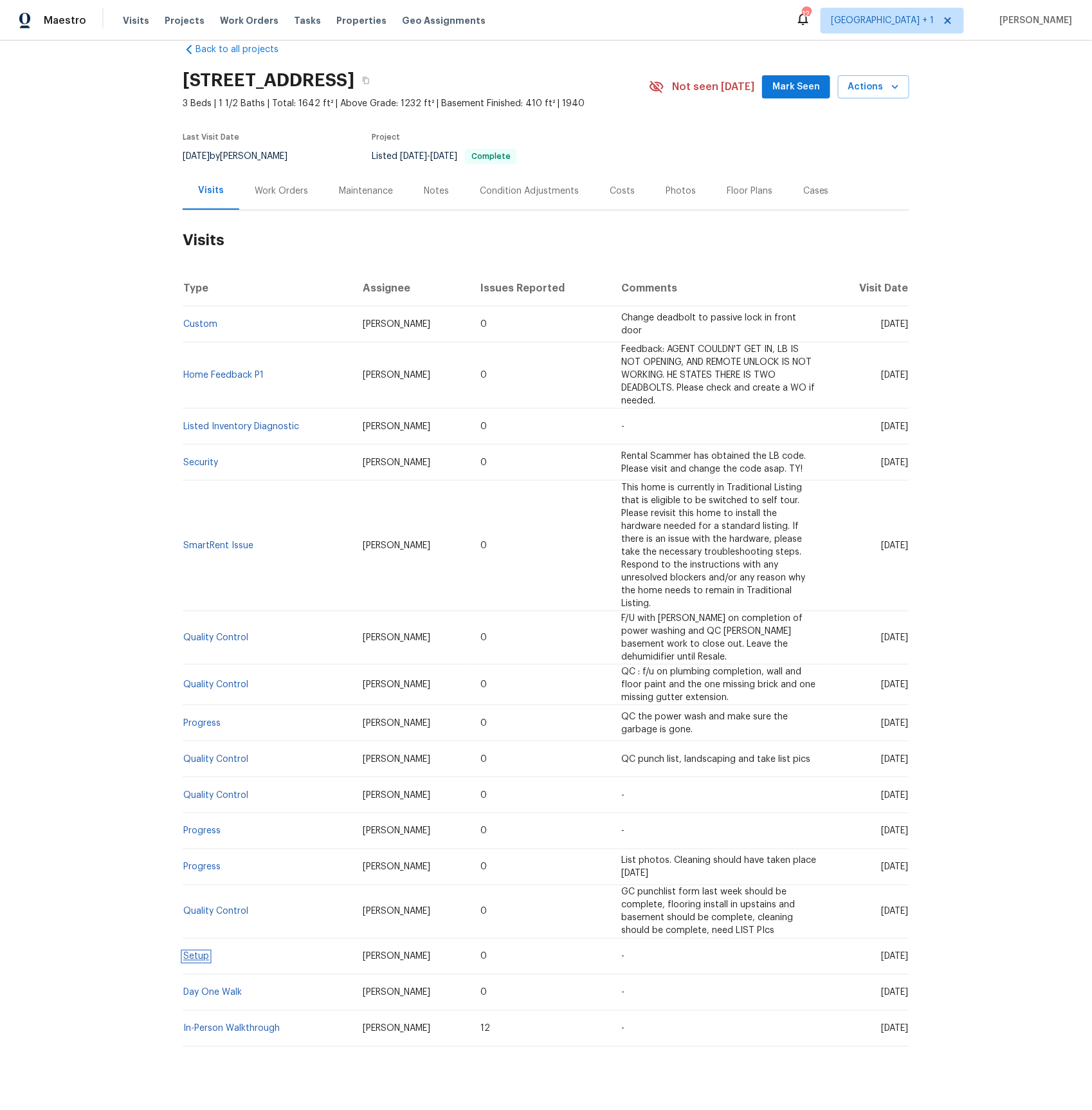
click at [197, 952] on link "Setup" at bounding box center [196, 957] width 26 height 9
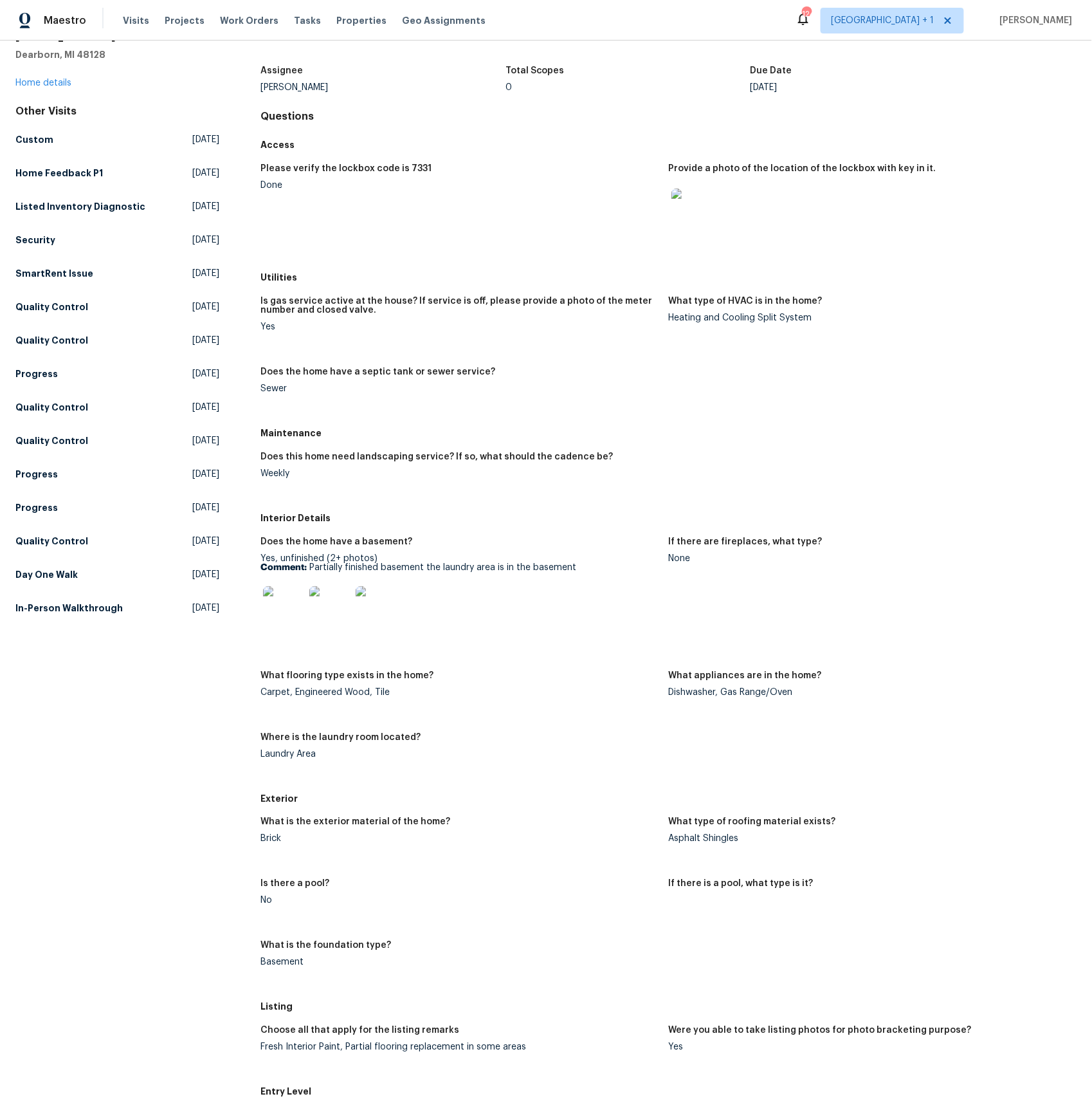
scroll to position [61, 0]
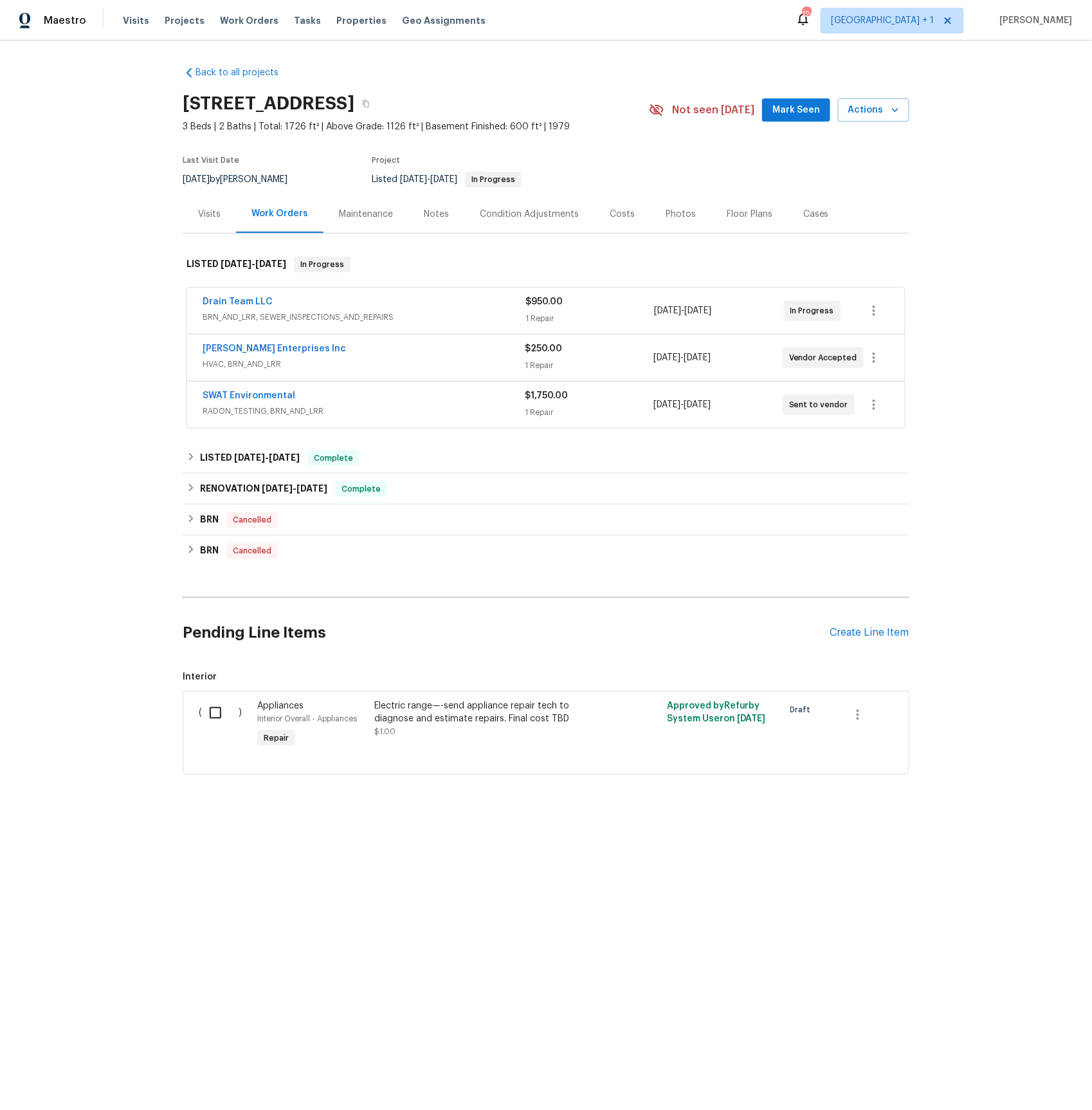
click at [260, 362] on span "HVAC, BRN_AND_LRR" at bounding box center [363, 364] width 322 height 13
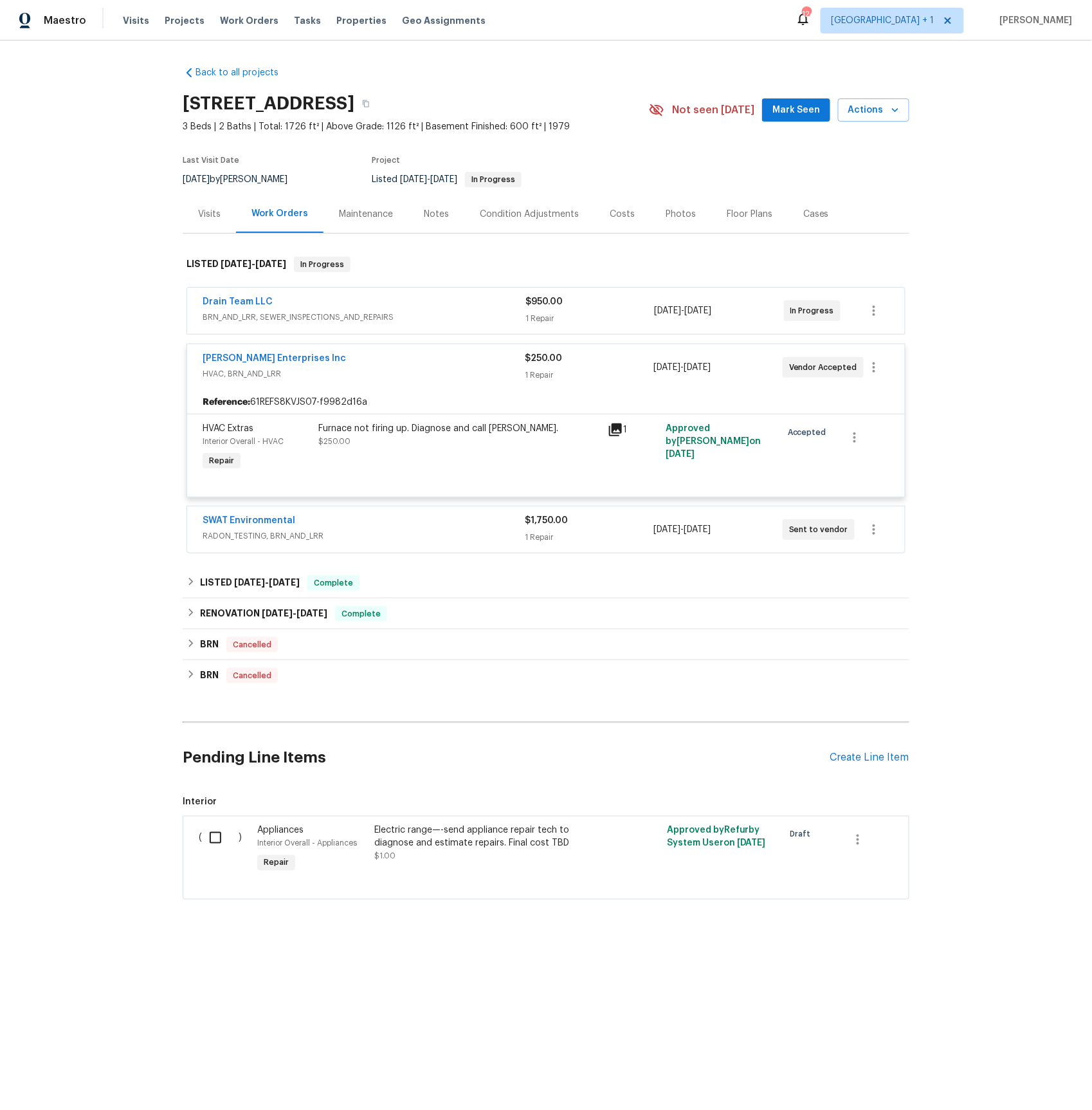
click at [254, 315] on span "BRN_AND_LRR, SEWER_INSPECTIONS_AND_REPAIRS" at bounding box center [364, 318] width 323 height 13
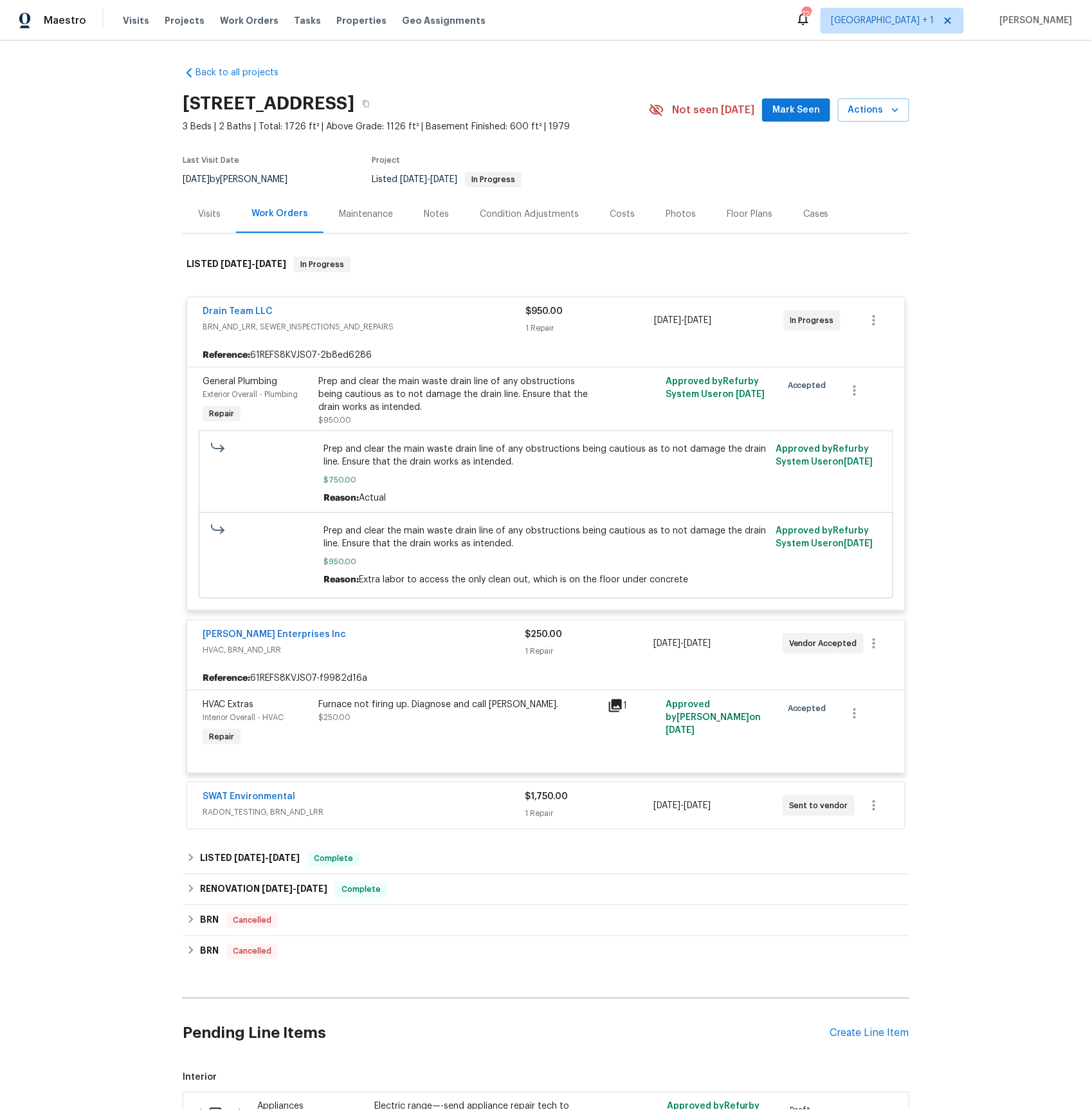
click at [226, 817] on span "RADON_TESTING, BRN_AND_LRR" at bounding box center [363, 812] width 322 height 13
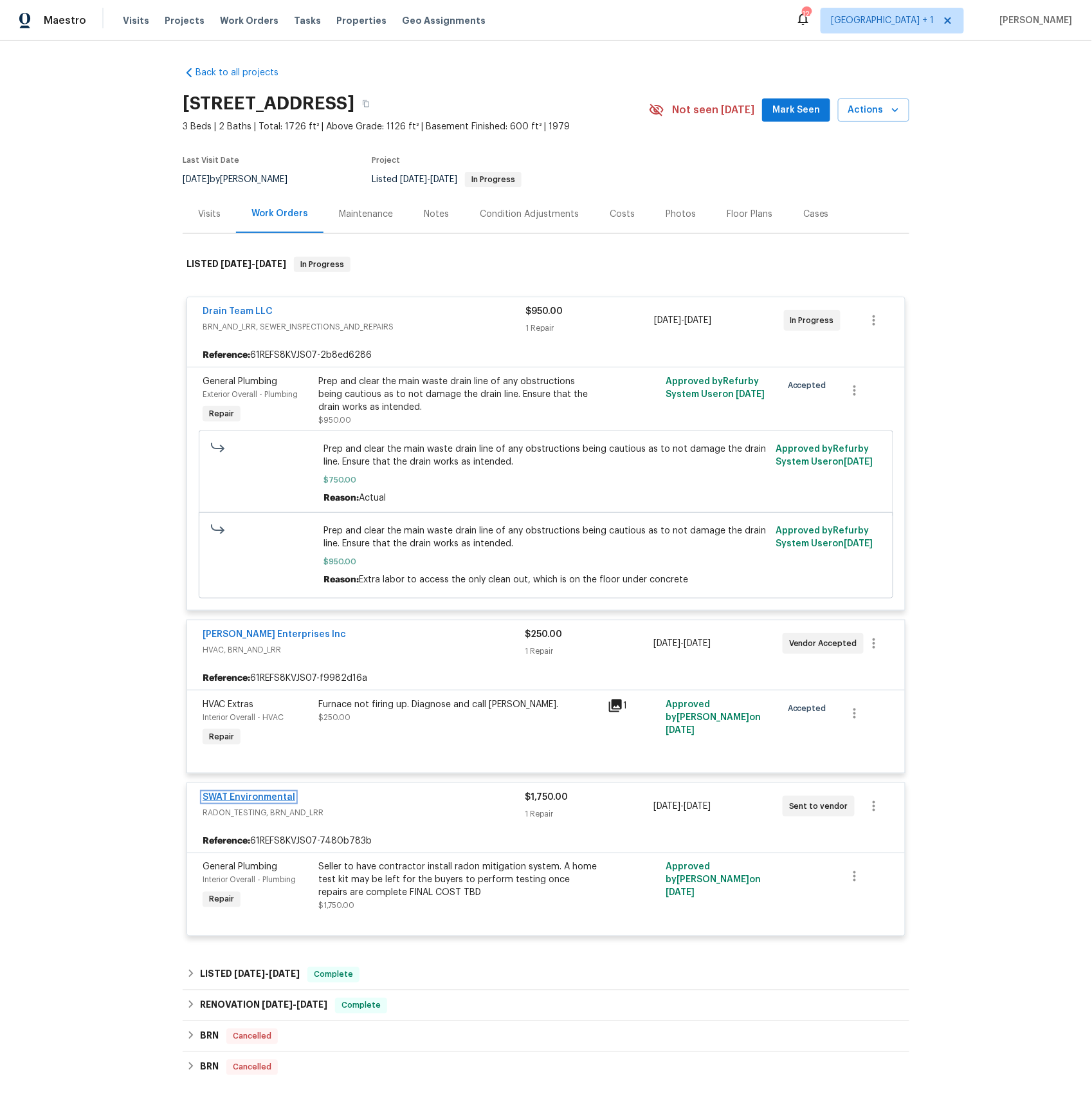
click at [229, 796] on link "SWAT Environmental" at bounding box center [249, 797] width 93 height 9
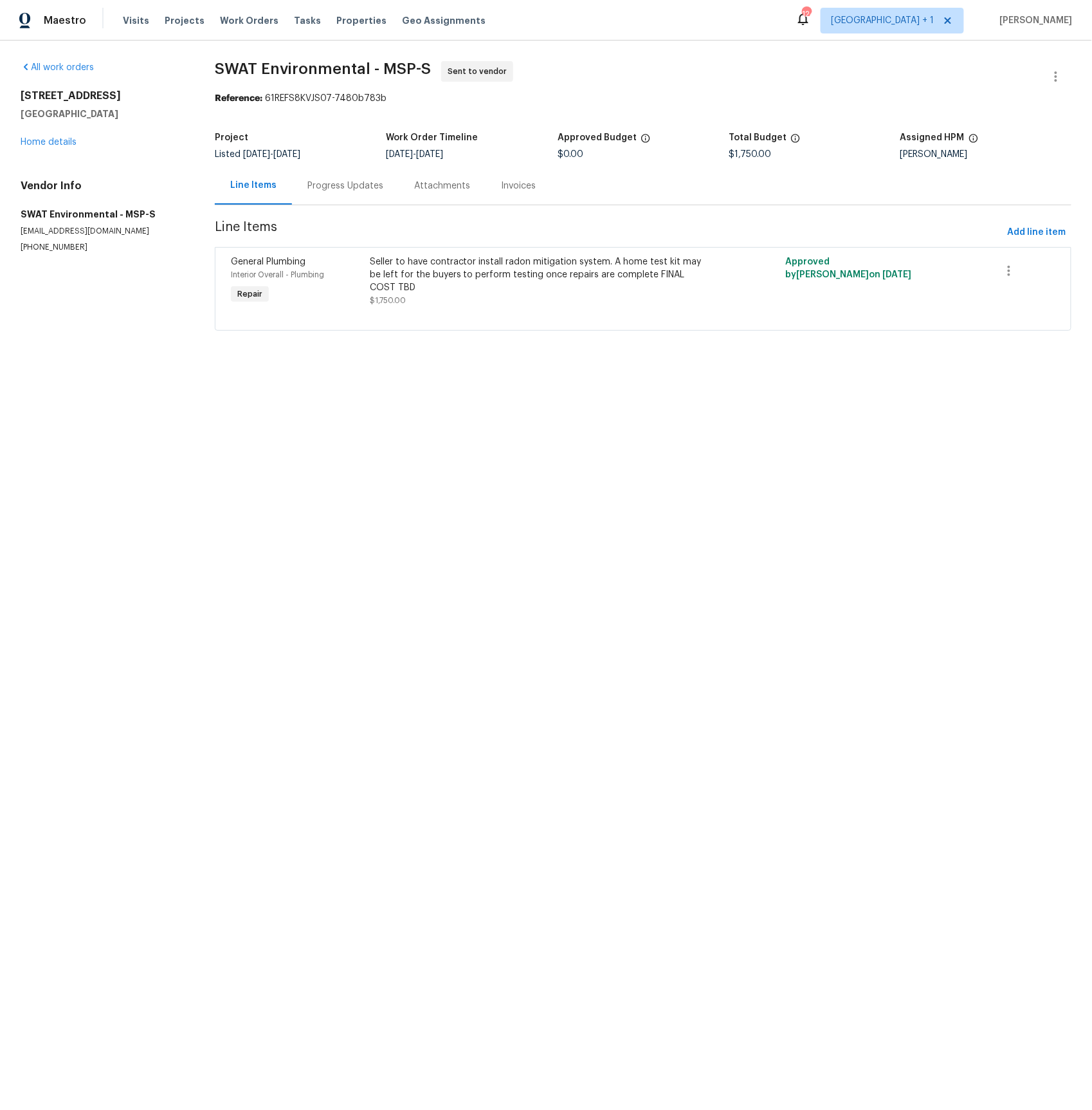
click at [349, 180] on div "Progress Updates" at bounding box center [345, 186] width 76 height 13
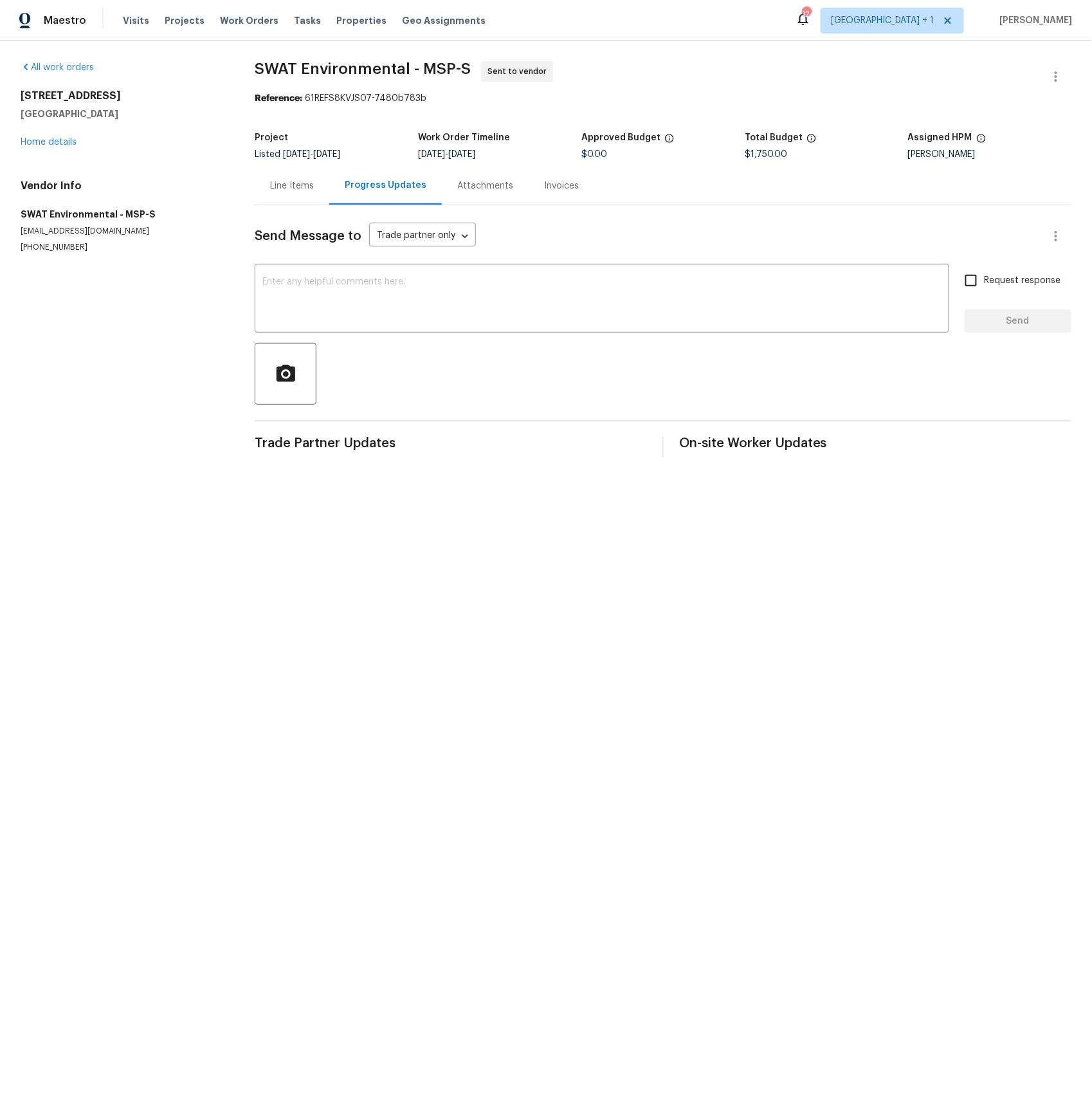
click at [303, 188] on div "Line Items" at bounding box center [292, 186] width 43 height 13
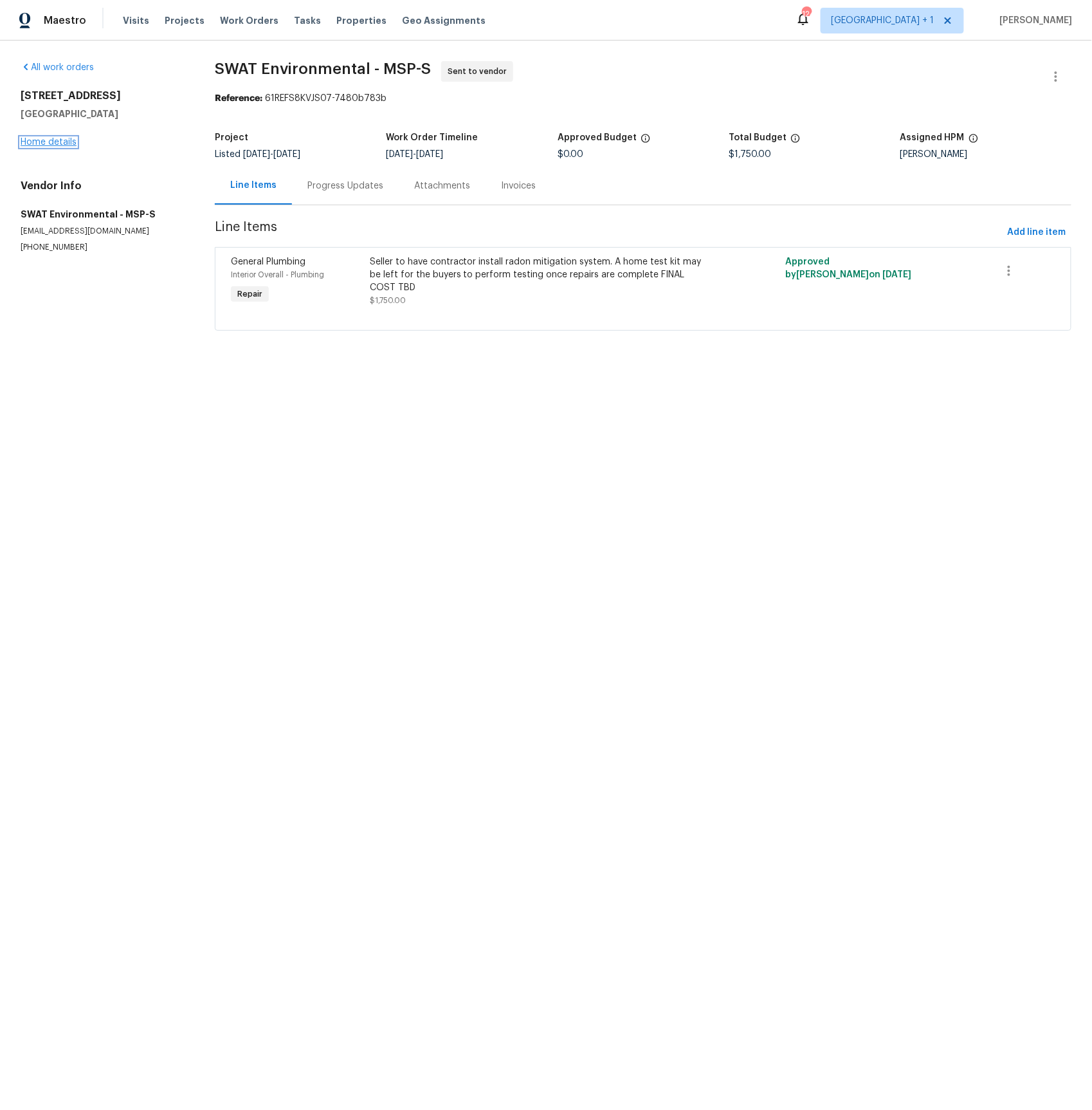
click at [65, 143] on link "Home details" at bounding box center [48, 143] width 56 height 9
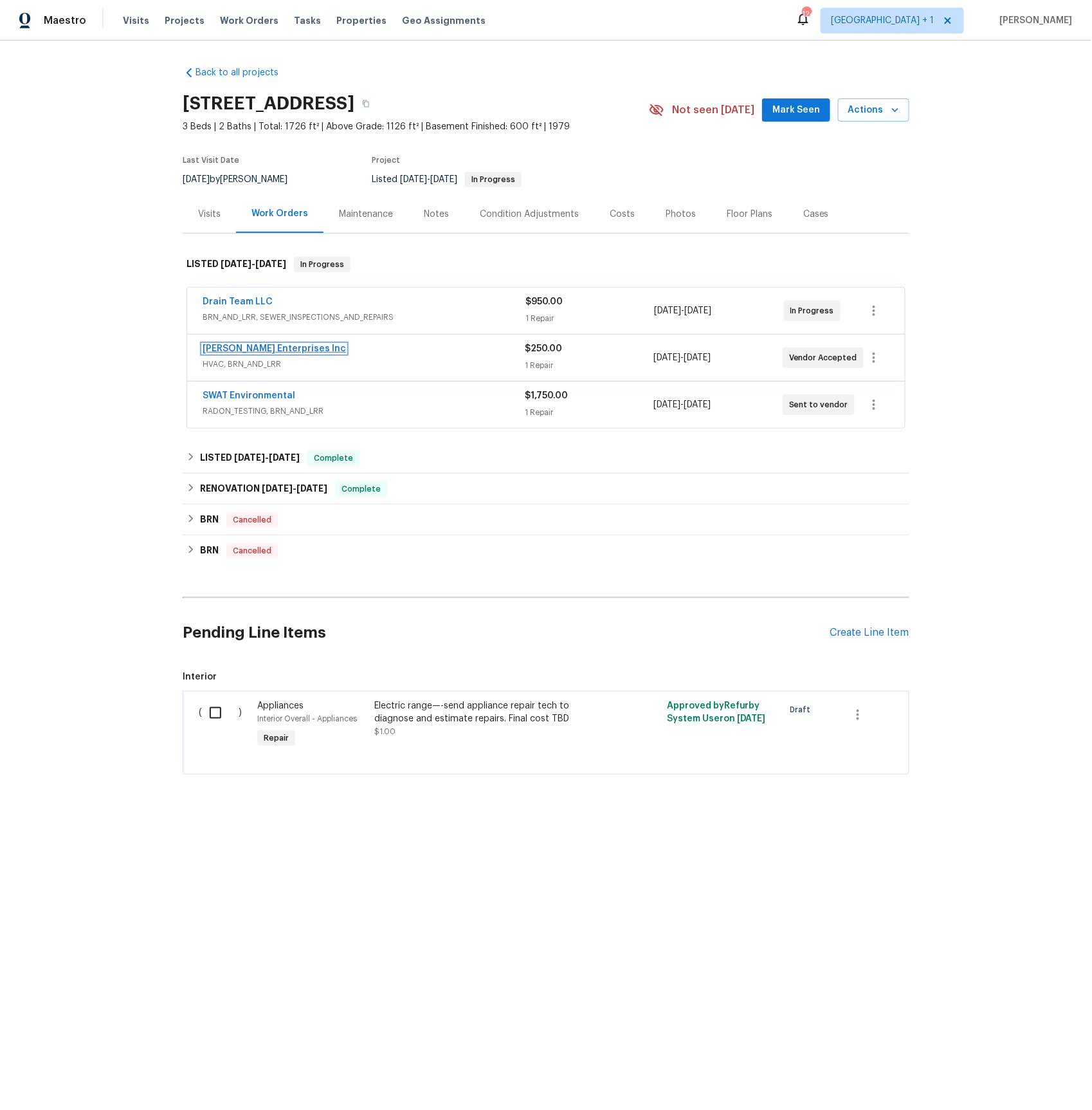
click at [261, 348] on link "Deschene Enterprises Inc" at bounding box center [274, 349] width 144 height 9
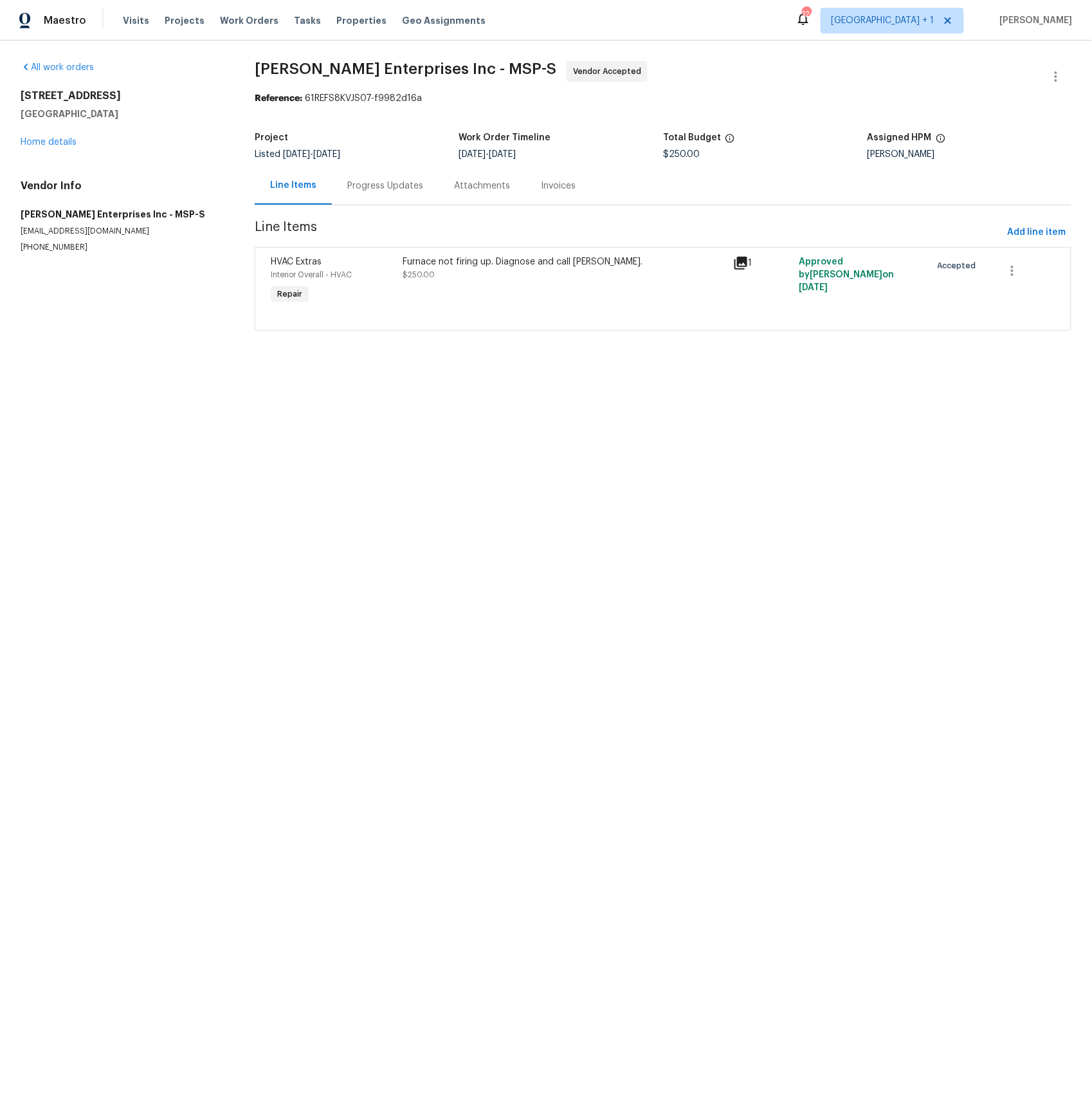
click at [376, 186] on div "Progress Updates" at bounding box center [385, 186] width 76 height 13
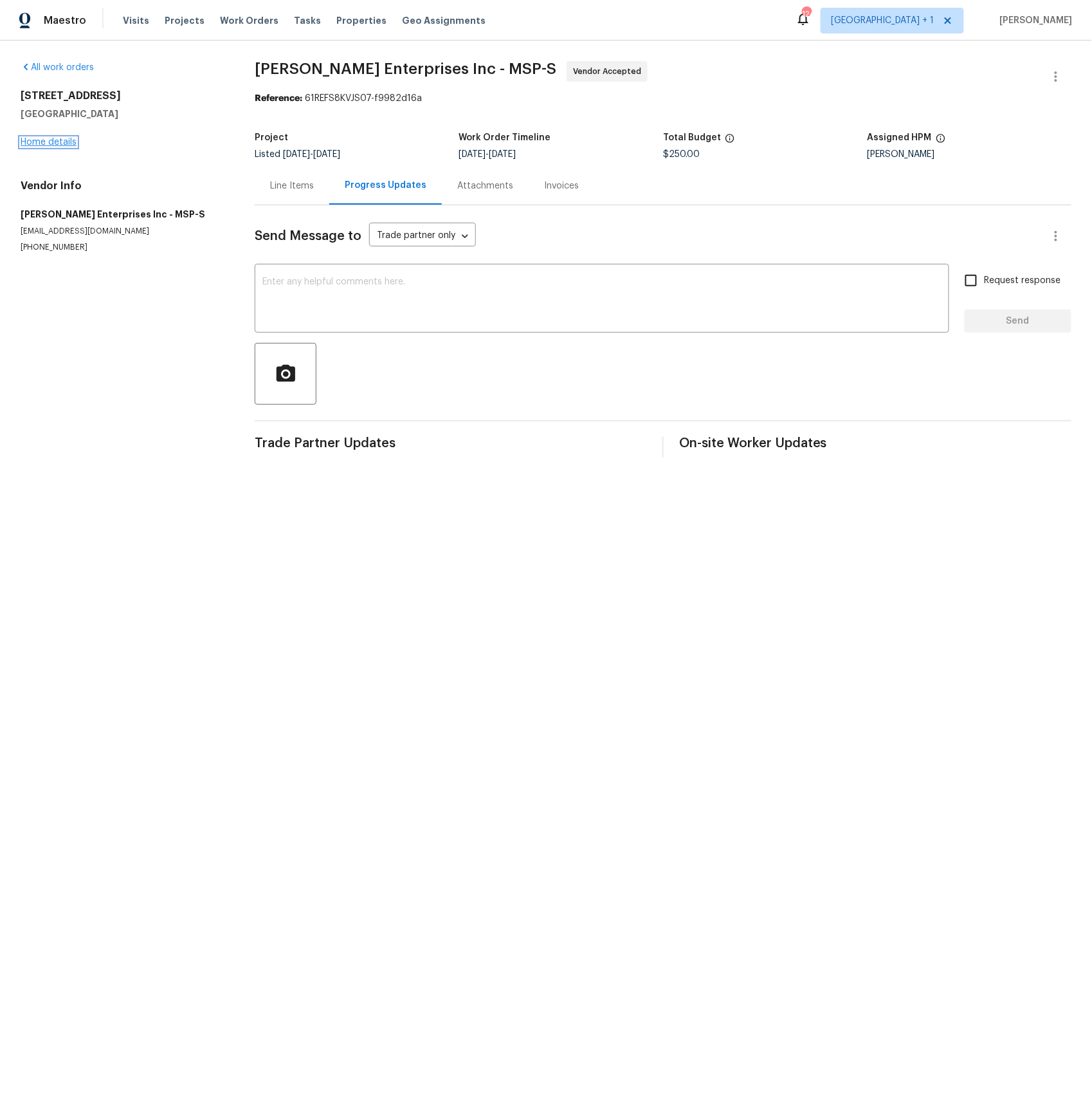
click at [43, 142] on link "Home details" at bounding box center [48, 143] width 56 height 9
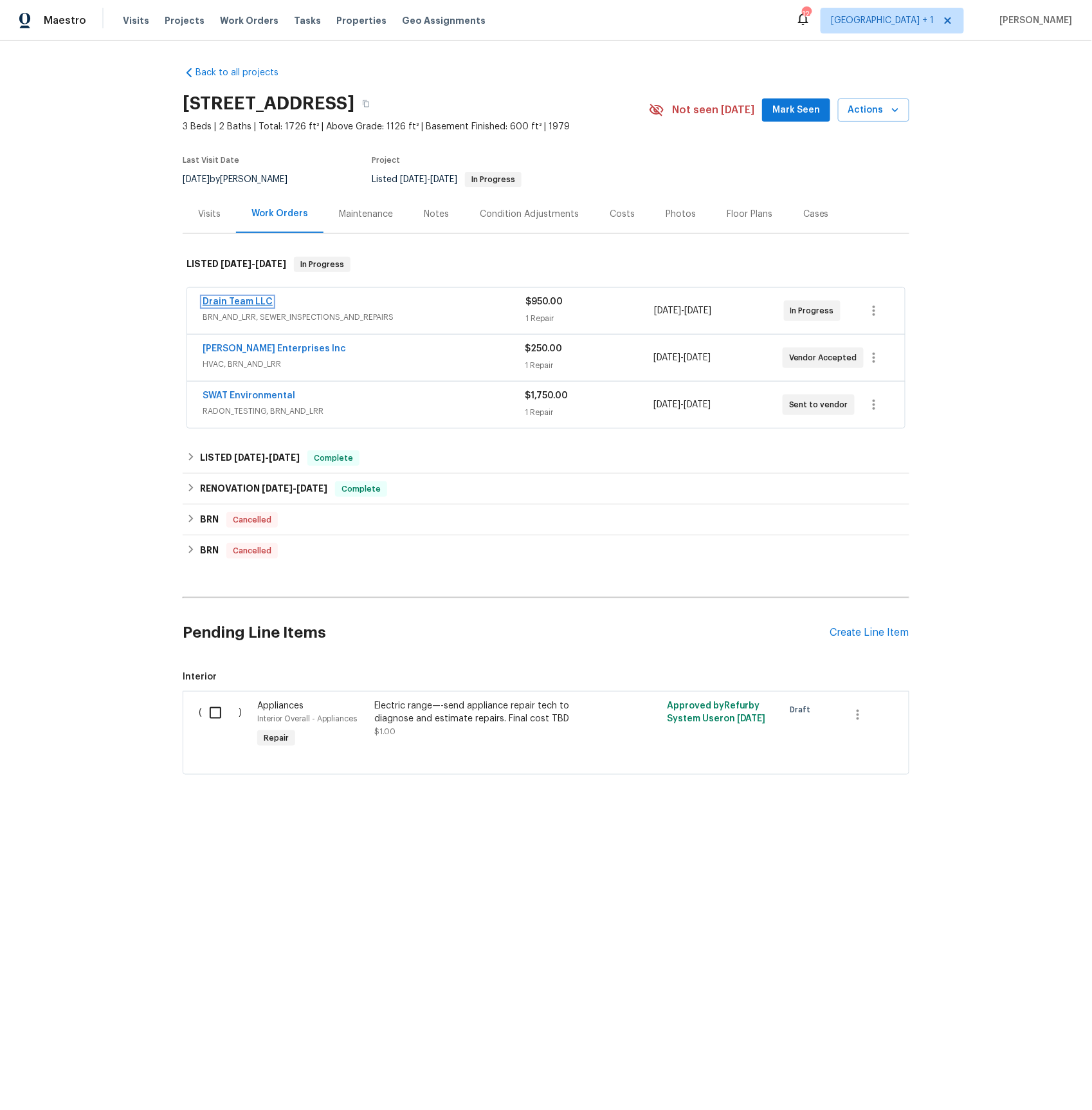
click at [228, 302] on link "Drain Team LLC" at bounding box center [237, 302] width 70 height 9
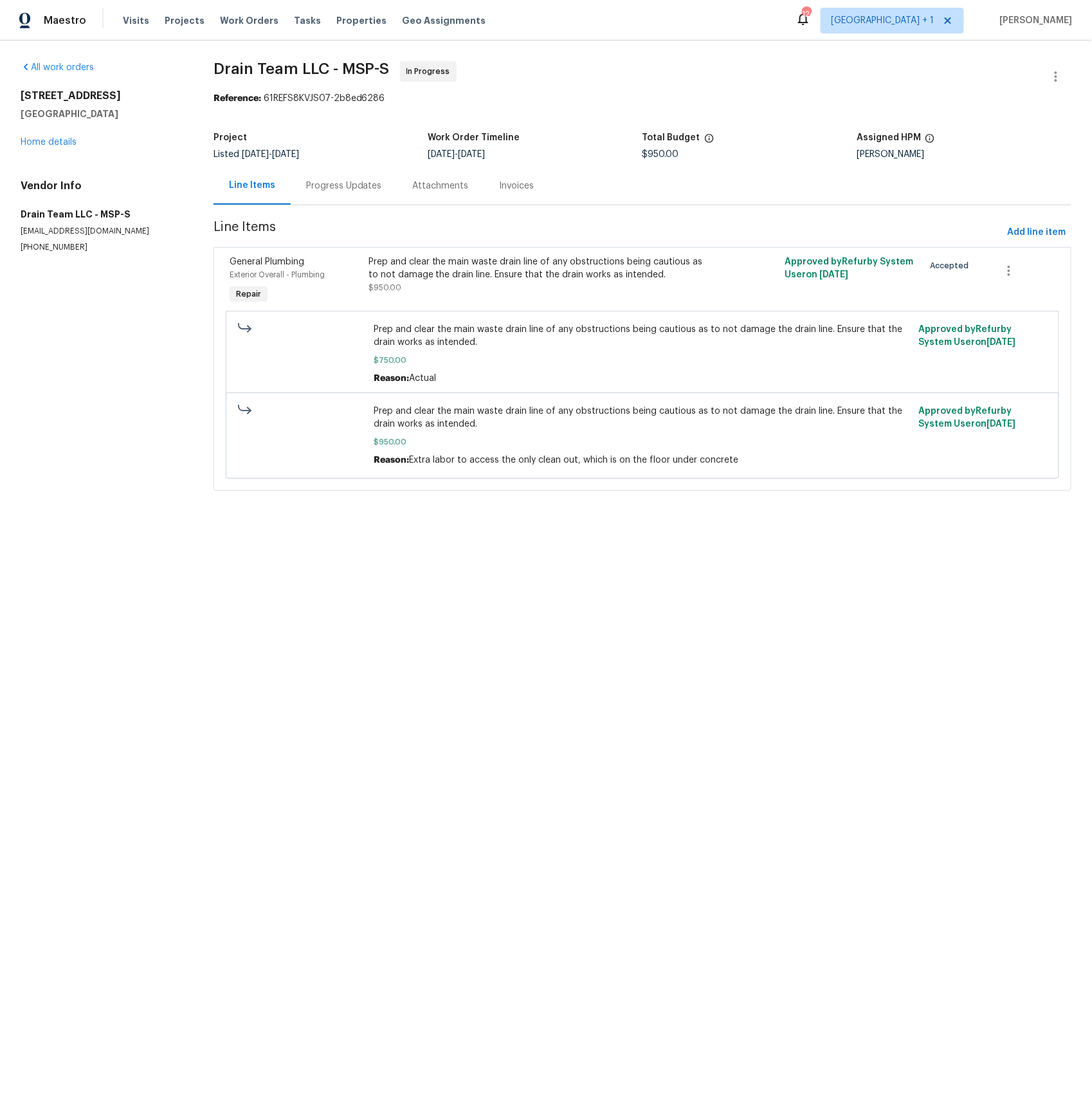
click at [333, 184] on div "Progress Updates" at bounding box center [344, 186] width 76 height 13
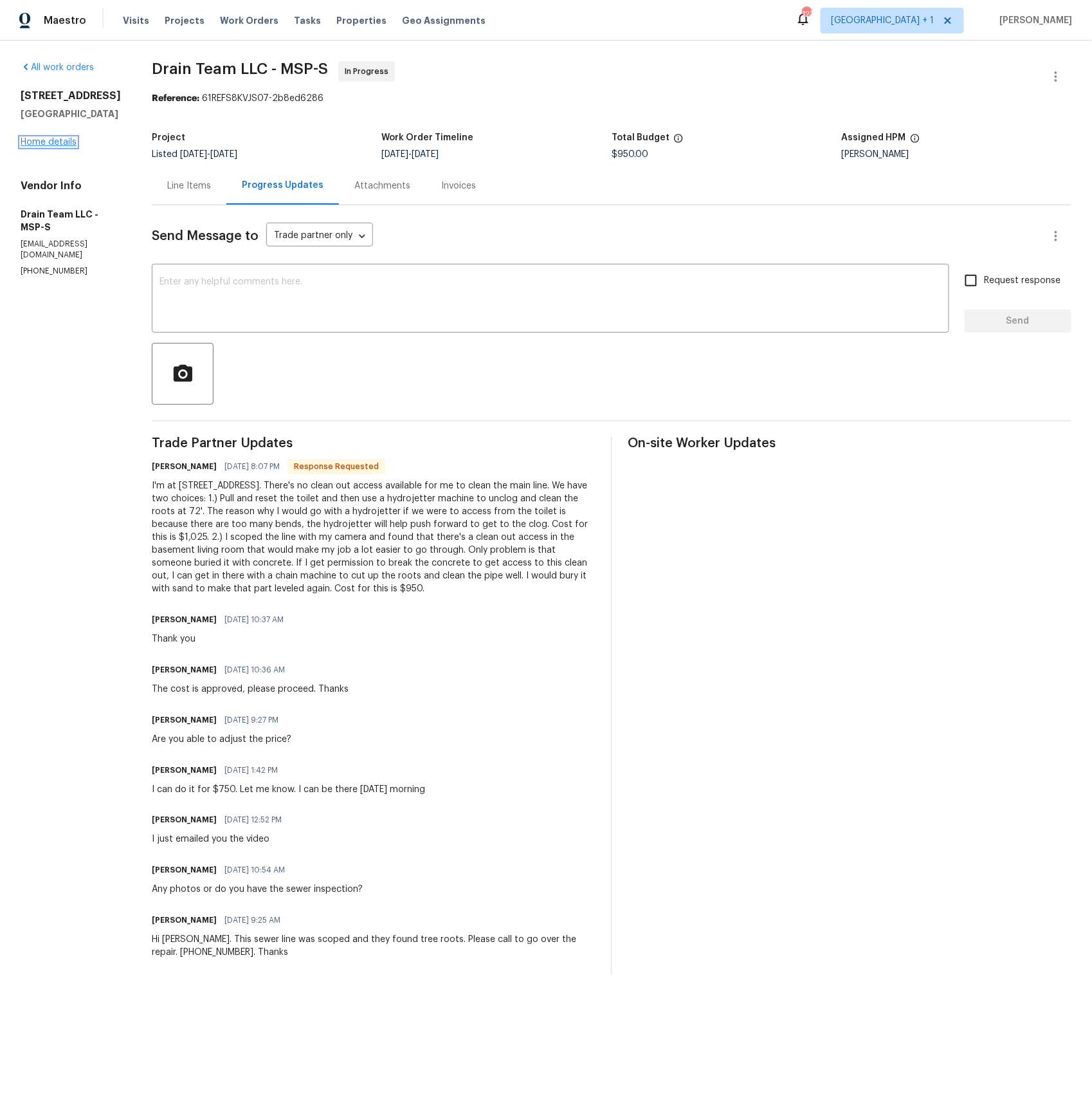
click at [59, 147] on link "Home details" at bounding box center [48, 143] width 56 height 9
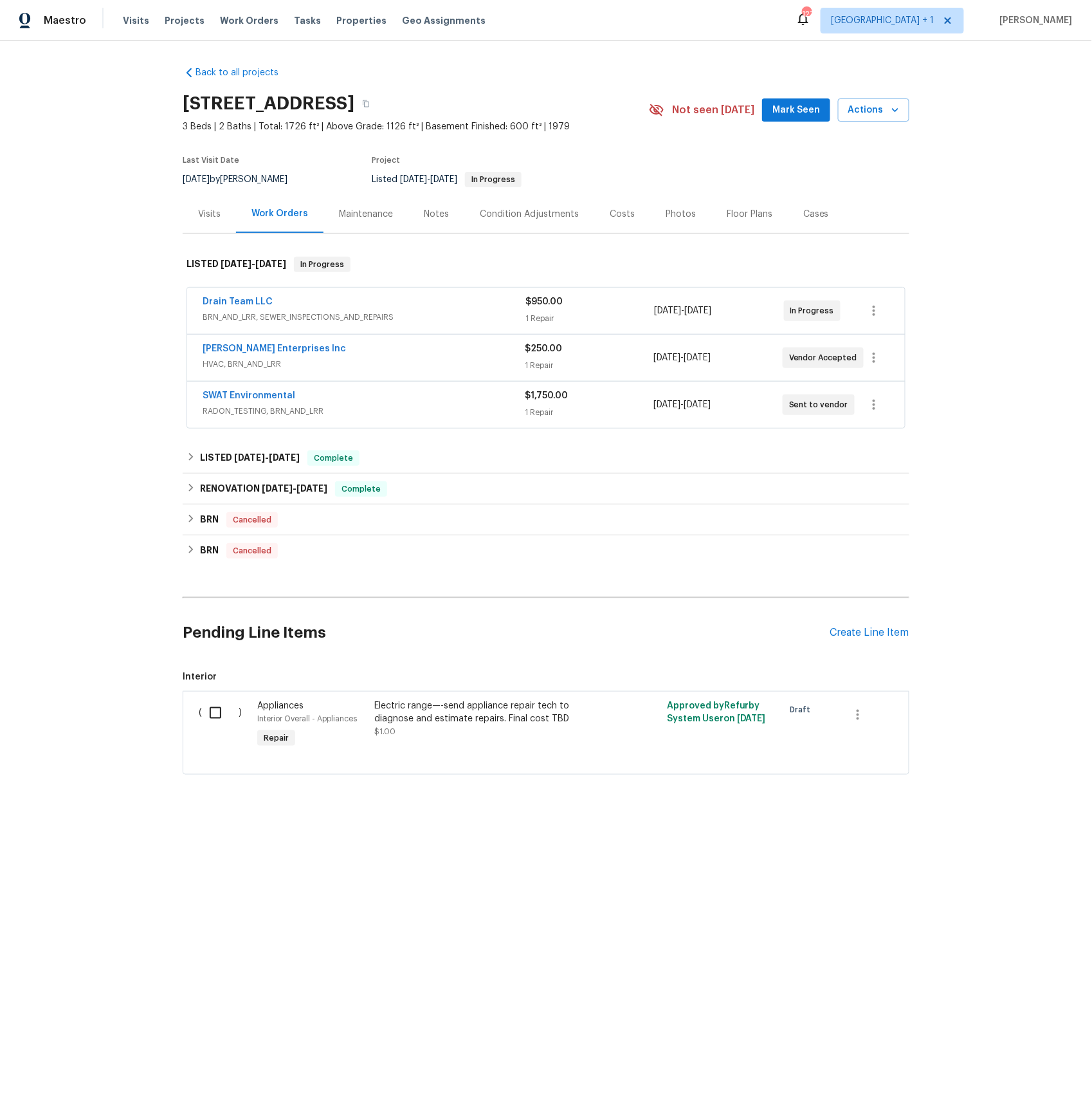
click at [484, 712] on div "Electric range—-send appliance repair tech to diagnose and estimate repairs. Fi…" at bounding box center [488, 712] width 227 height 26
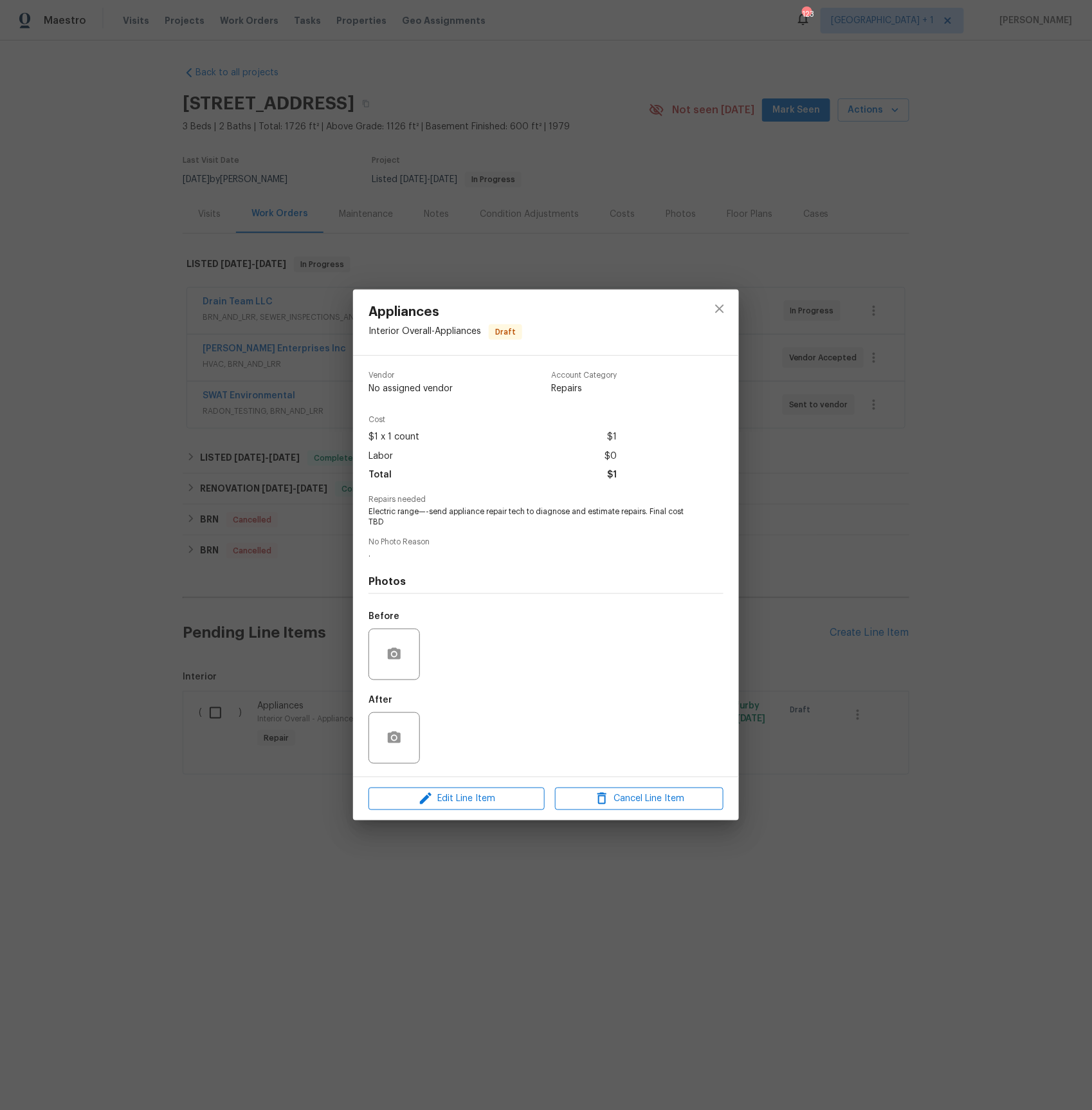
click at [136, 629] on div "Appliances Interior Overall - Appliances Draft Vendor No assigned vendor Accoun…" at bounding box center [546, 555] width 1092 height 1110
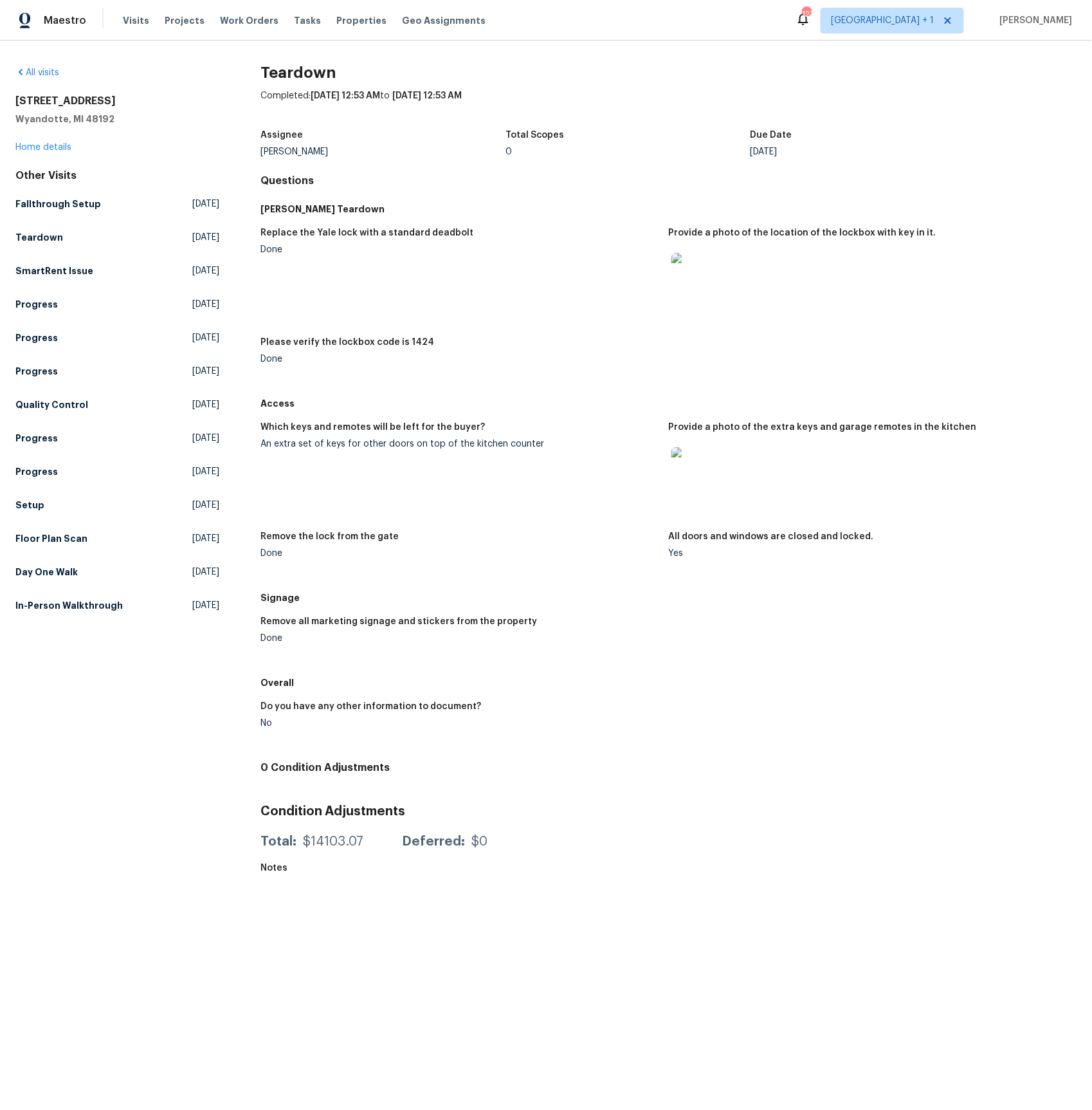
click at [692, 466] on img at bounding box center [692, 468] width 42 height 42
